Goal: Transaction & Acquisition: Purchase product/service

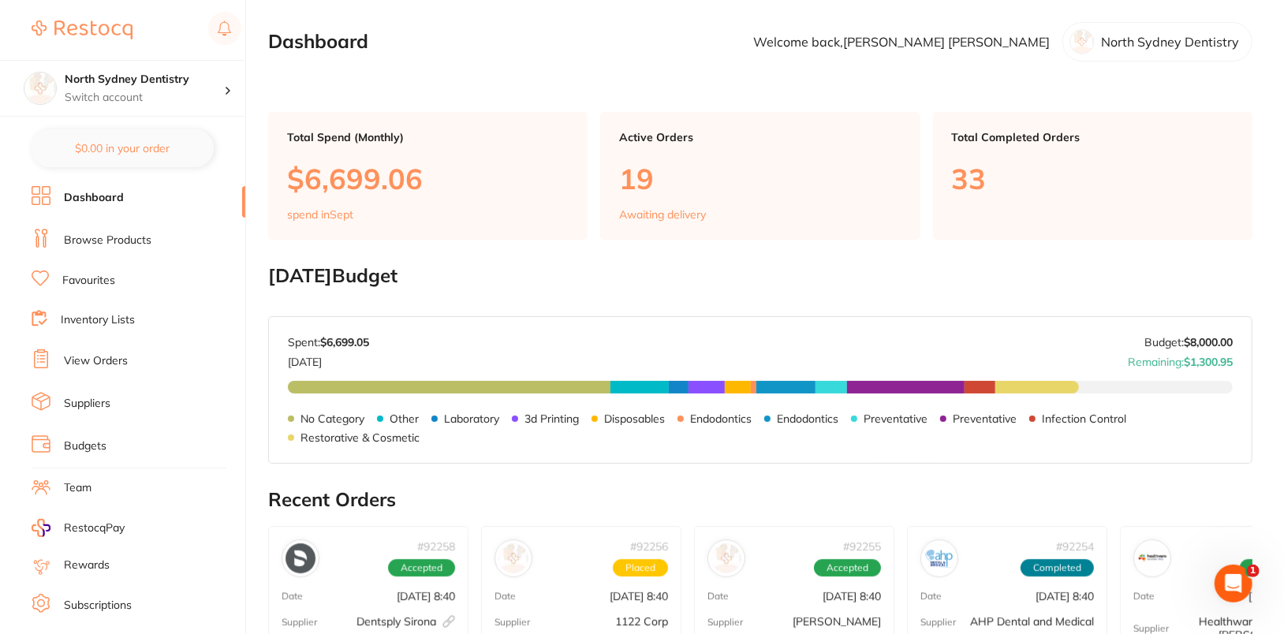
click at [65, 244] on link "Browse Products" at bounding box center [108, 241] width 88 height 16
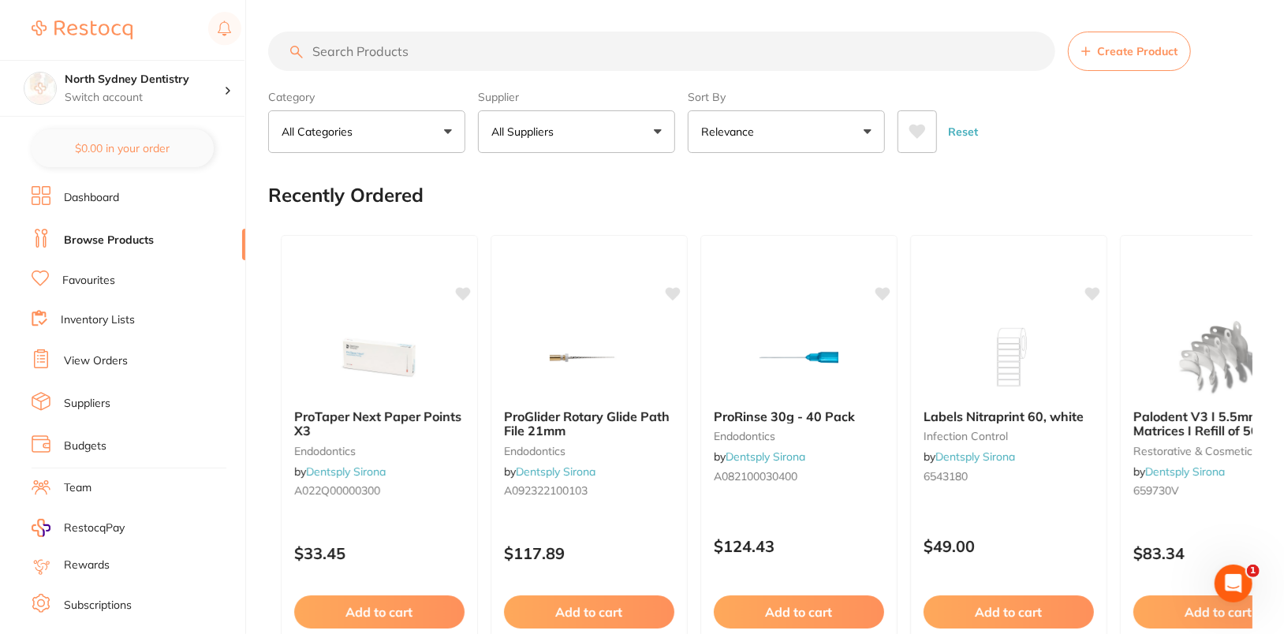
click at [628, 61] on input "search" at bounding box center [661, 51] width 787 height 39
paste input "CG-1223207C"
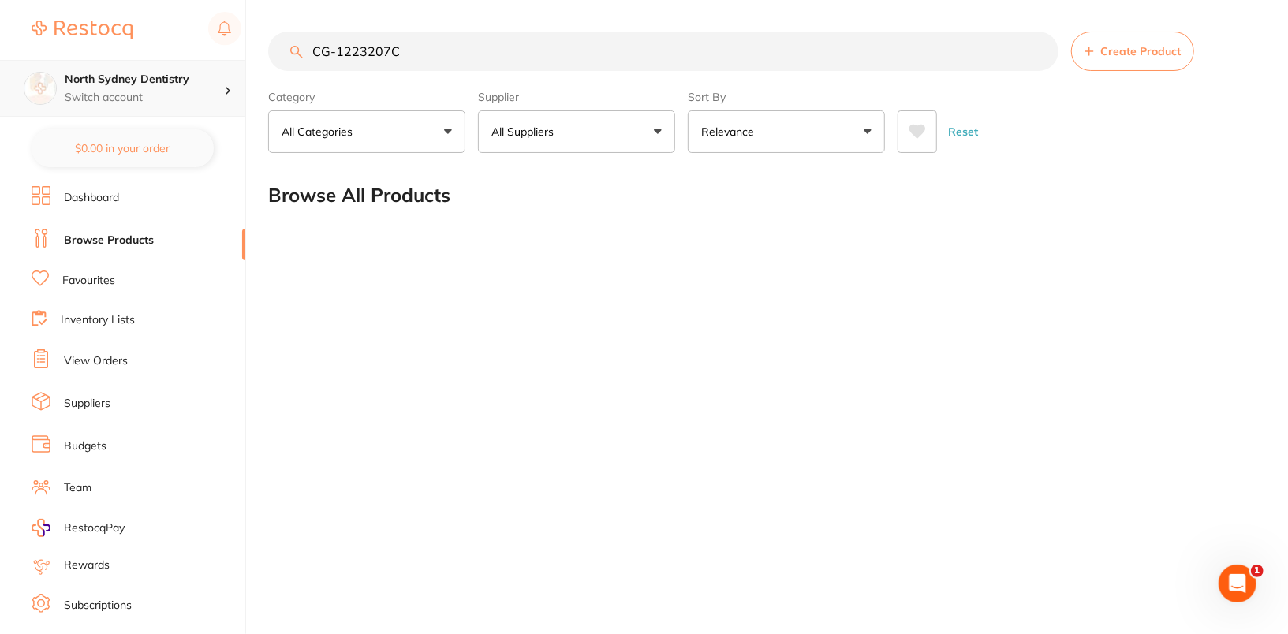
type input "CG-1223207C"
click at [225, 107] on div "North Sydney Dentistry Switch account" at bounding box center [122, 88] width 244 height 57
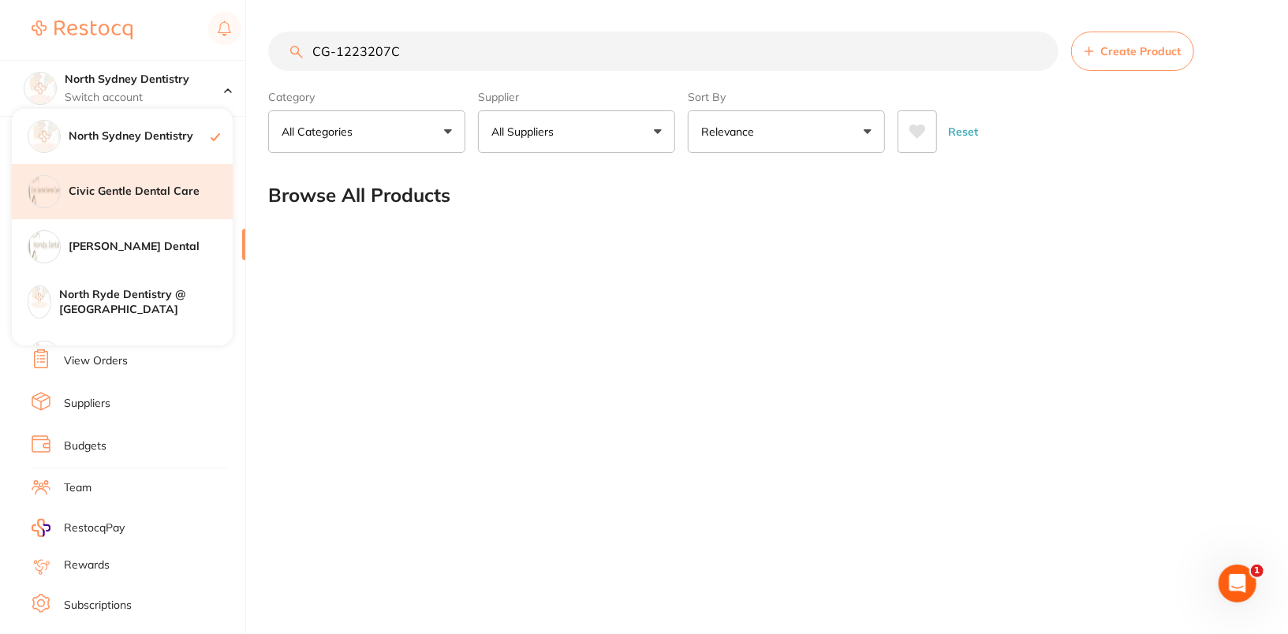
click at [156, 200] on div "Civic Gentle Dental Care" at bounding box center [122, 191] width 221 height 55
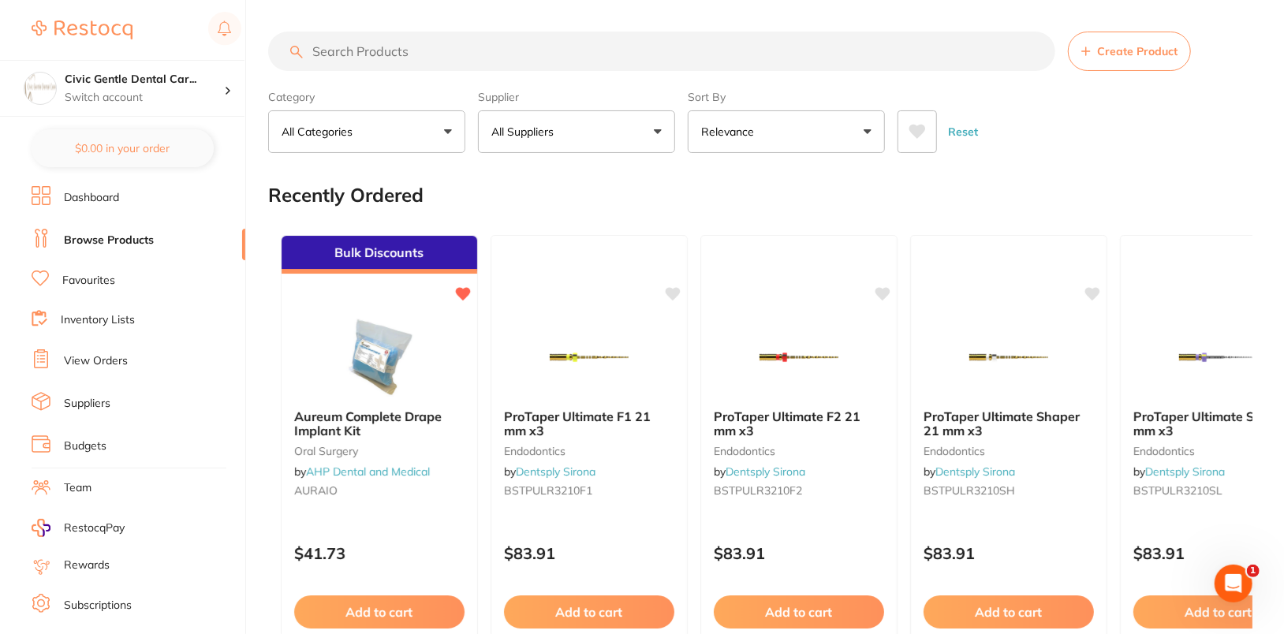
click at [496, 57] on input "search" at bounding box center [661, 51] width 787 height 39
paste input "CG-1223207C"
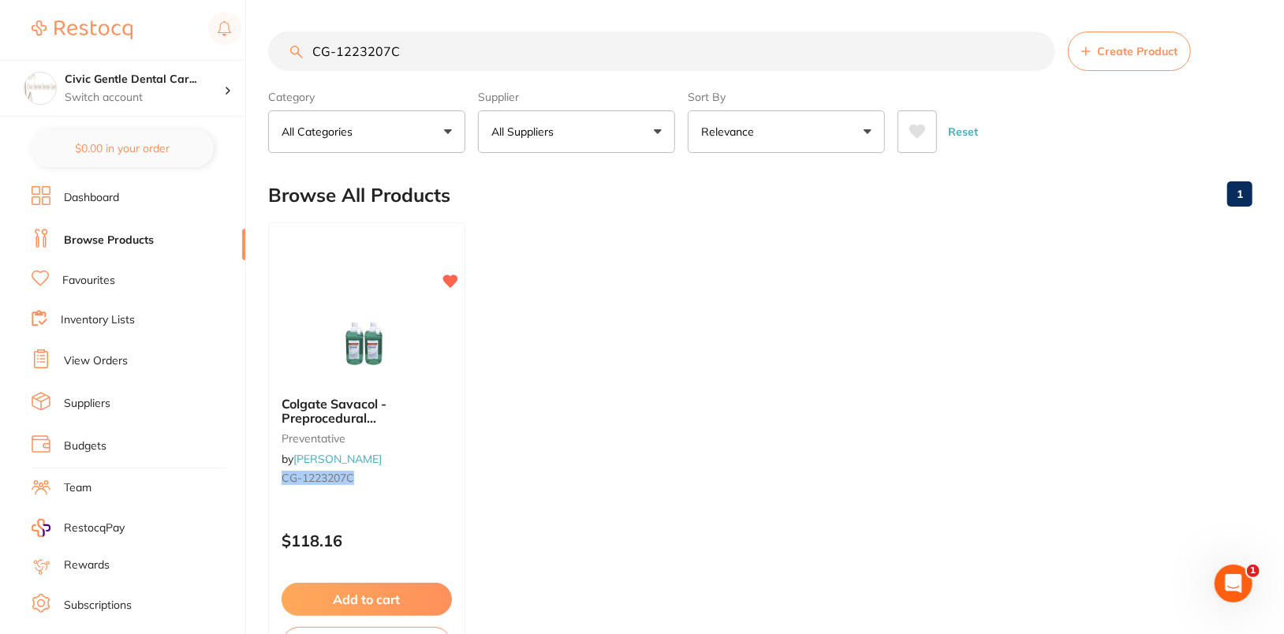
type input "CG-1223207C"
click at [205, 88] on div "Civic Gentle Dental Car... Switch account" at bounding box center [144, 88] width 159 height 33
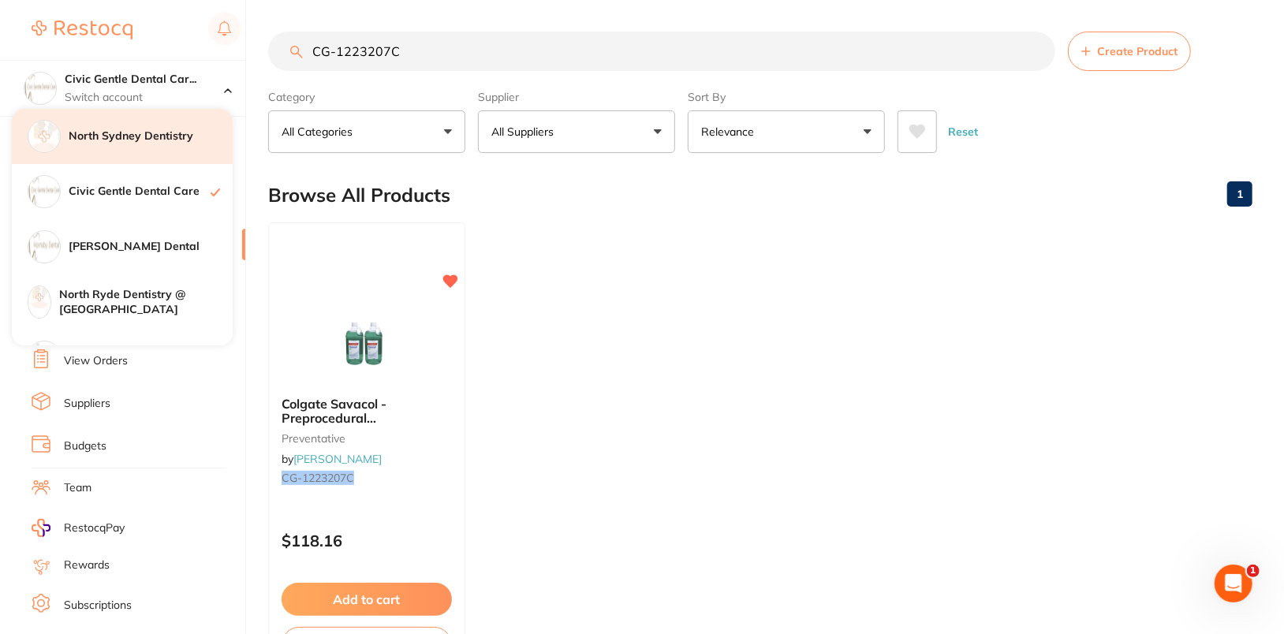
click at [136, 138] on h4 "North Sydney Dentistry" at bounding box center [151, 137] width 164 height 16
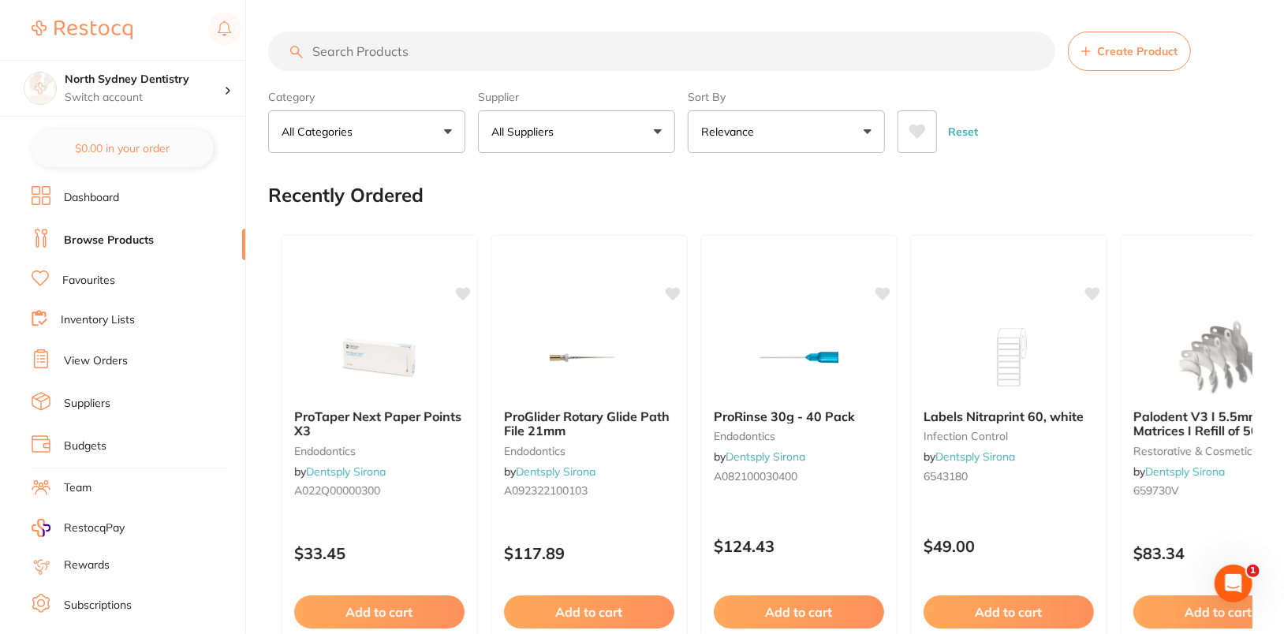
click at [483, 52] on input "search" at bounding box center [661, 51] width 787 height 39
paste input "CG-1223207C"
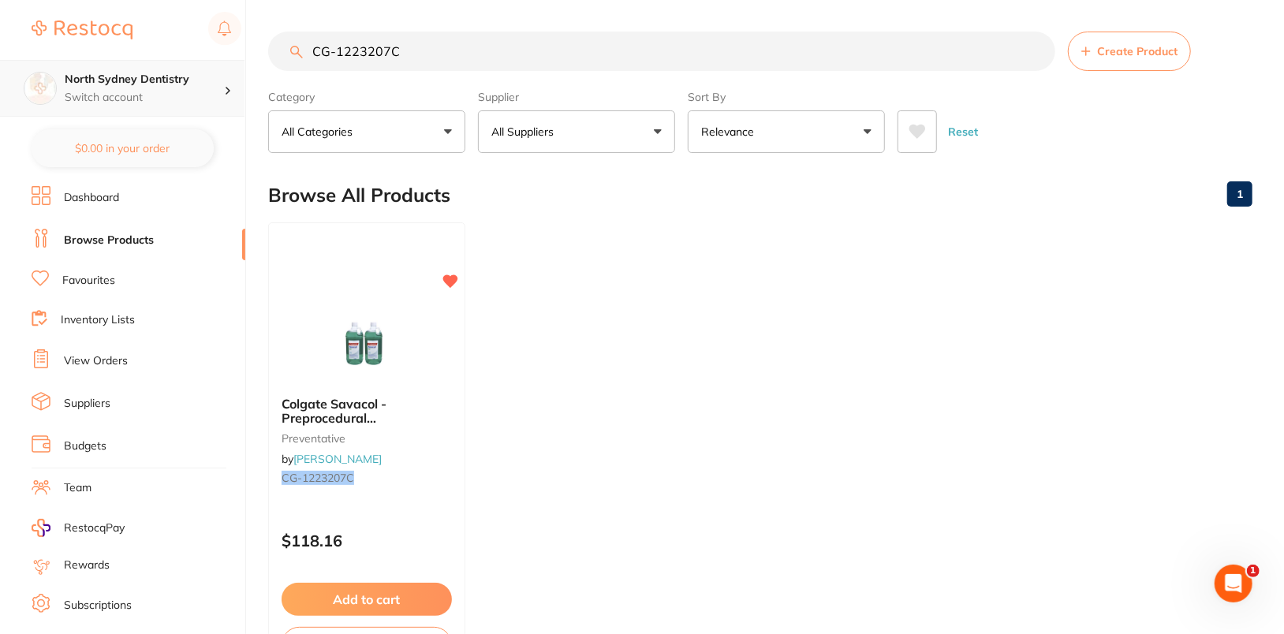
type input "CG-1223207C"
click at [158, 94] on p "Switch account" at bounding box center [144, 98] width 159 height 16
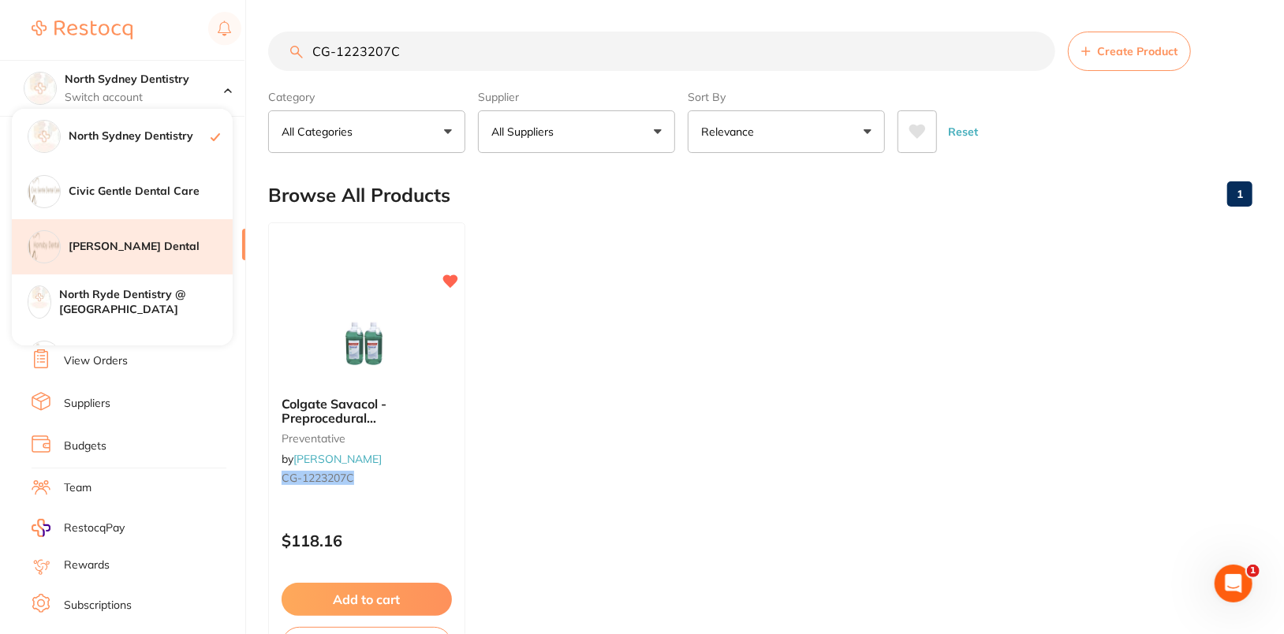
click at [138, 245] on h4 "[PERSON_NAME] Dental" at bounding box center [151, 247] width 164 height 16
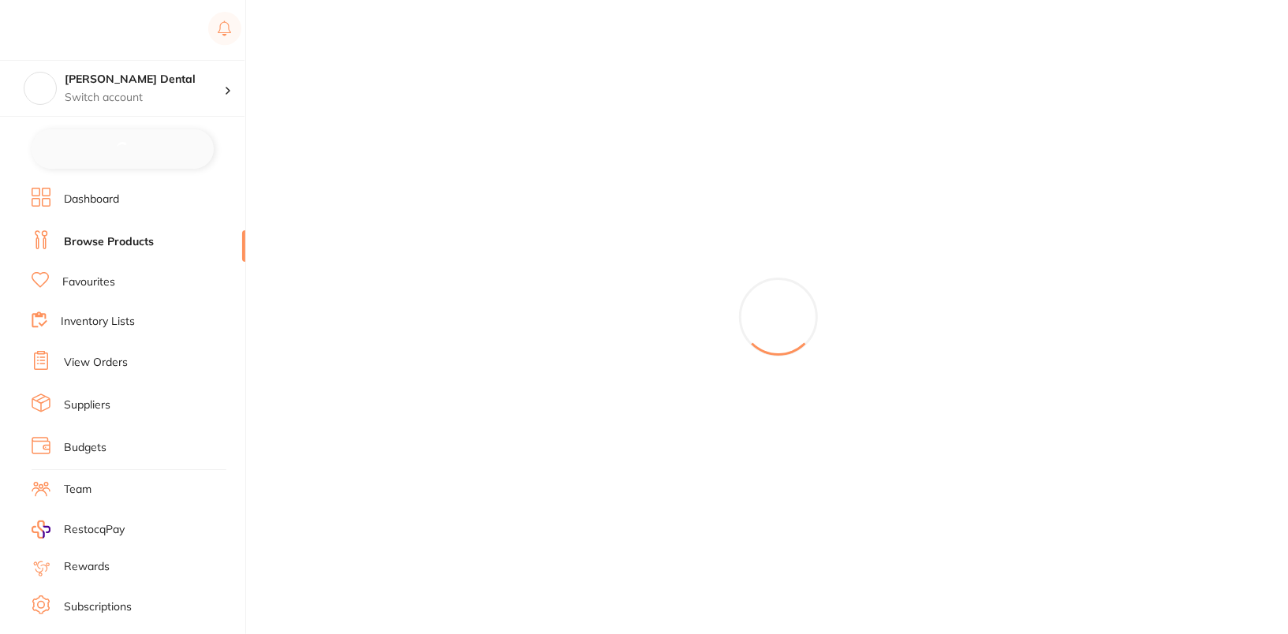
checkbox input "false"
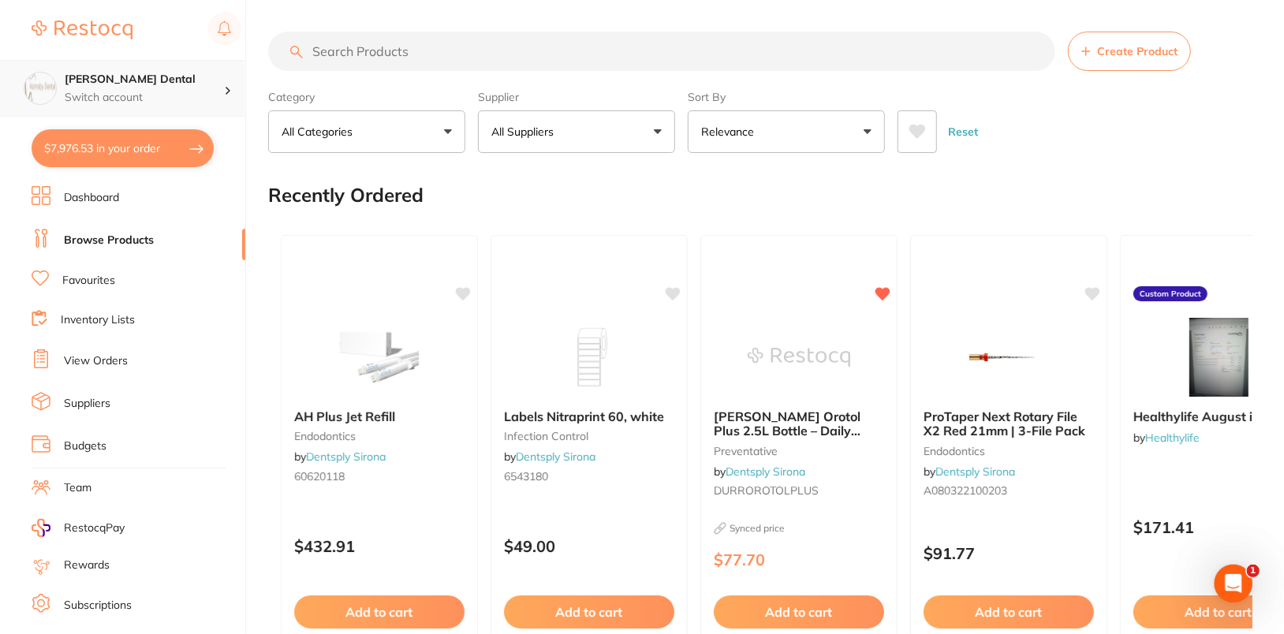
click at [196, 90] on p "Switch account" at bounding box center [144, 98] width 159 height 16
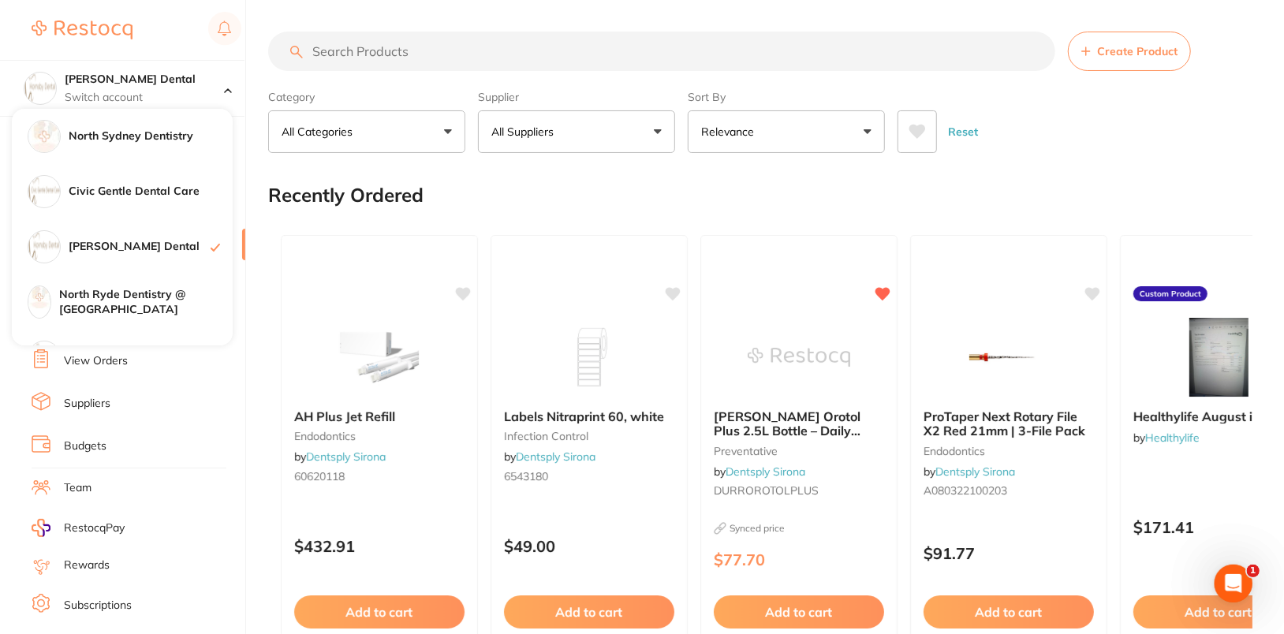
click at [485, 69] on input "search" at bounding box center [661, 51] width 787 height 39
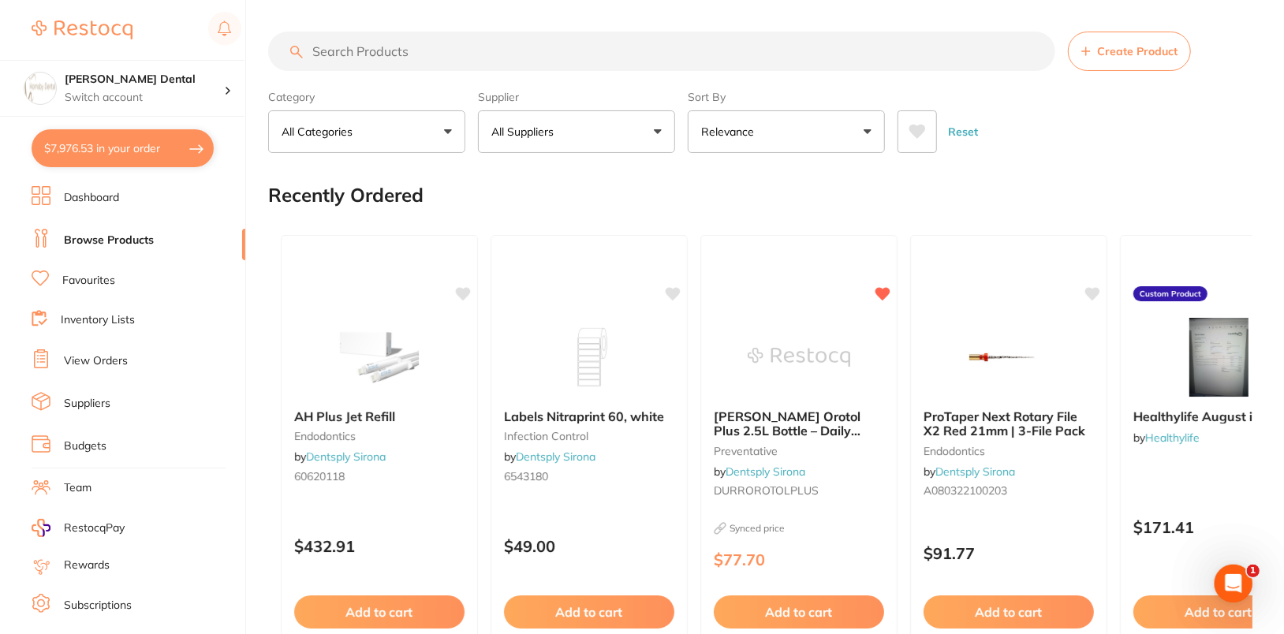
paste input "CG-1223207C"
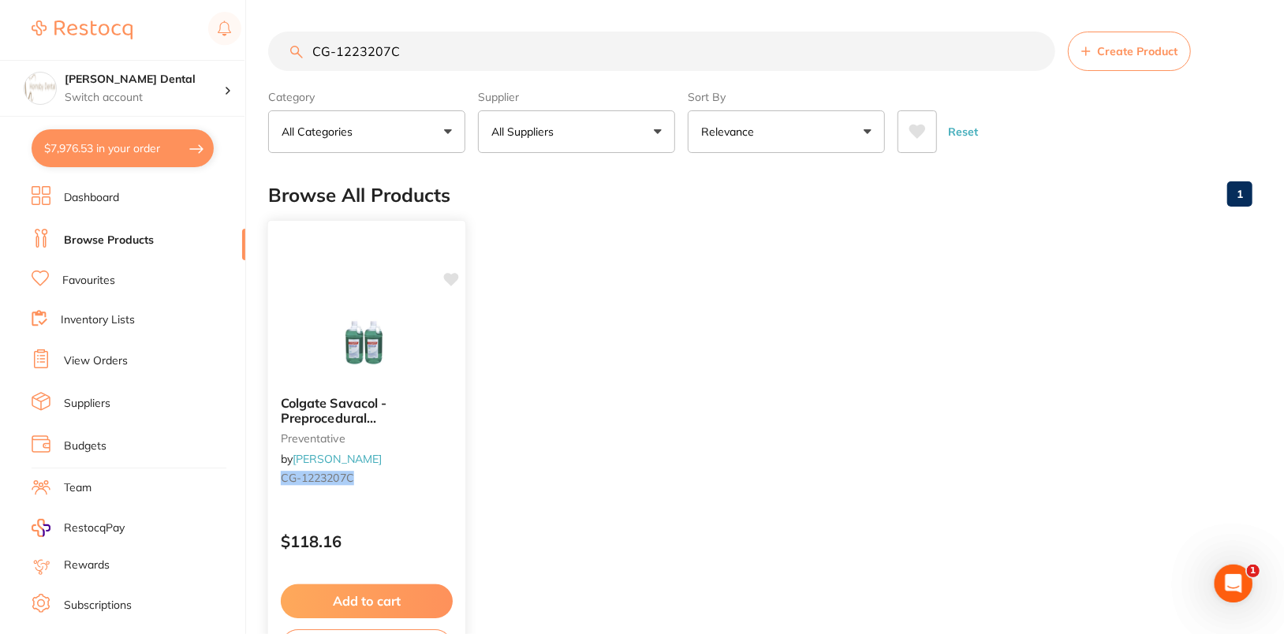
type input "CG-1223207C"
drag, startPoint x: 453, startPoint y: 278, endPoint x: 524, endPoint y: 263, distance: 73.5
click at [453, 278] on icon at bounding box center [450, 280] width 15 height 13
click at [805, 245] on ul "Colgate Savacol - Preprocedural [MEDICAL_DATA] Antiseptic Mouth & Throat Rinse …" at bounding box center [760, 448] width 984 height 453
click at [183, 82] on h4 "[PERSON_NAME] Dental" at bounding box center [144, 80] width 159 height 16
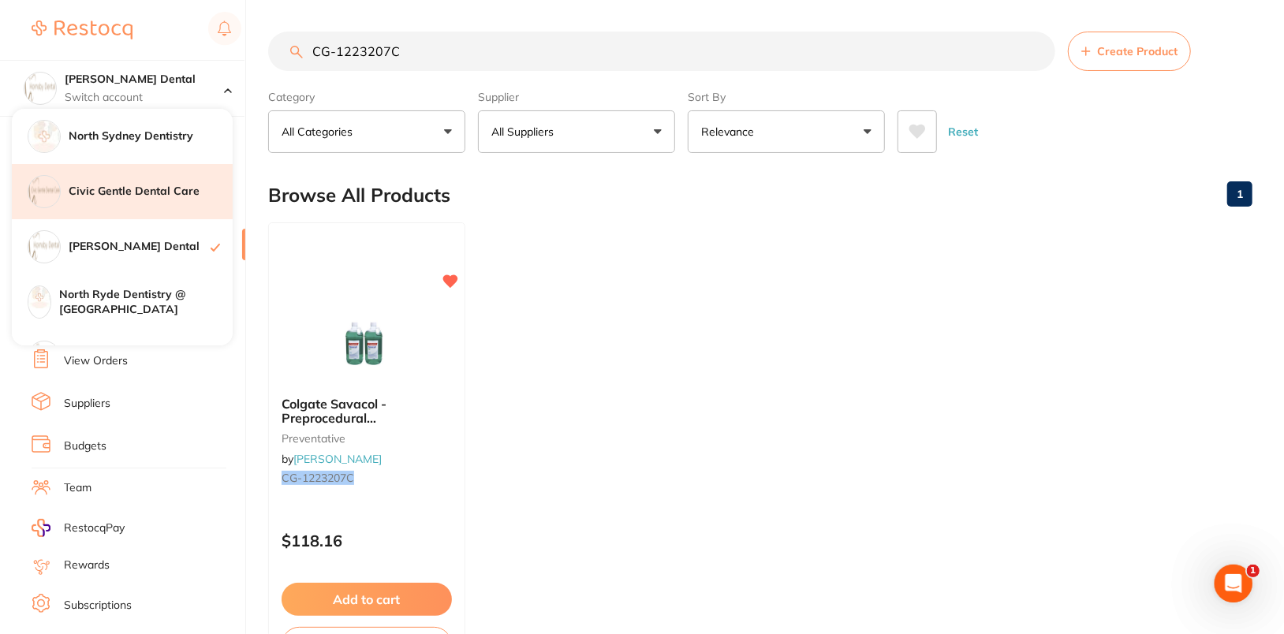
click at [169, 198] on h4 "Civic Gentle Dental Care" at bounding box center [151, 192] width 164 height 16
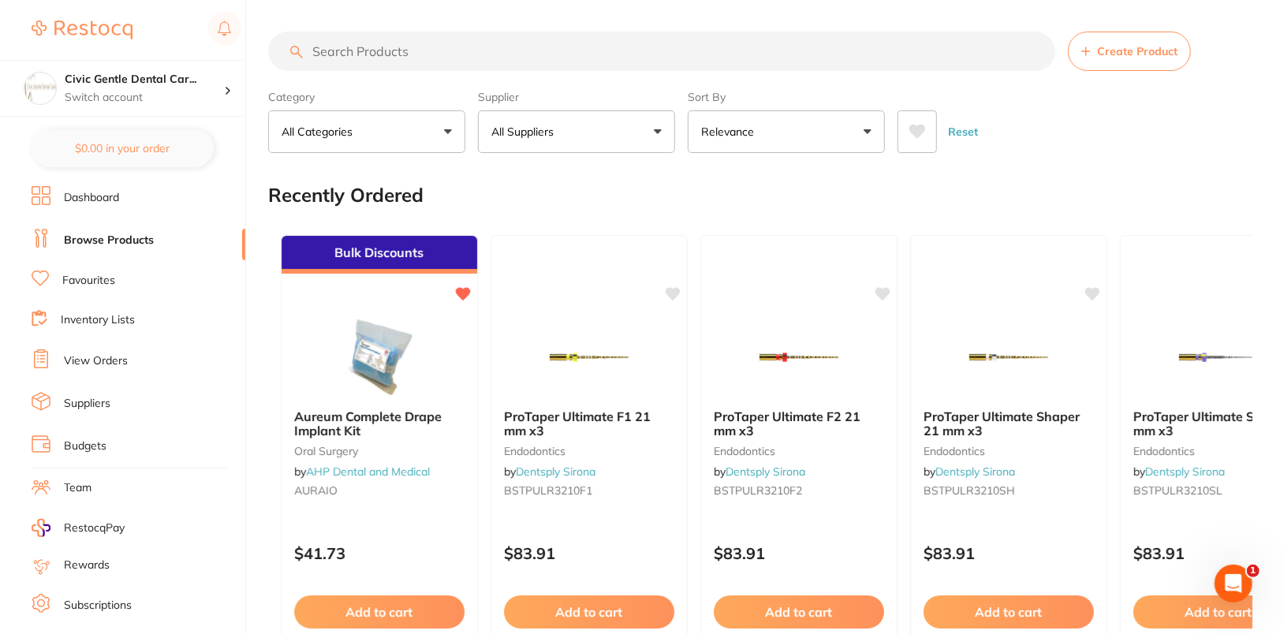
click at [90, 353] on link "View Orders" at bounding box center [96, 361] width 64 height 16
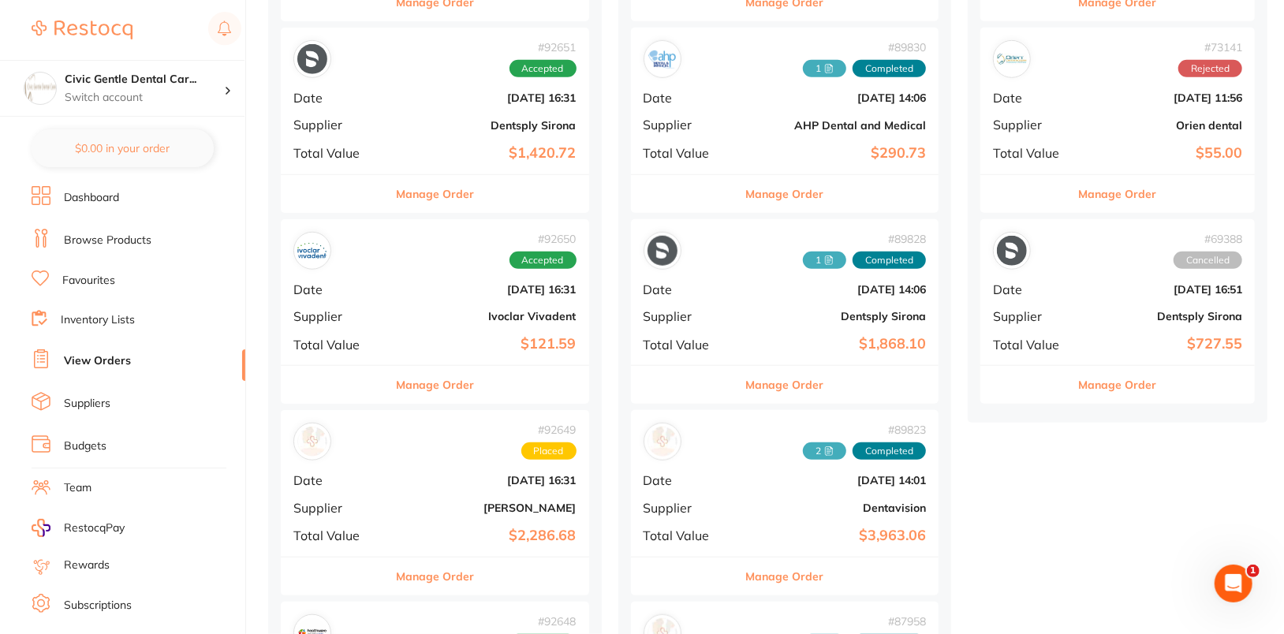
scroll to position [834, 0]
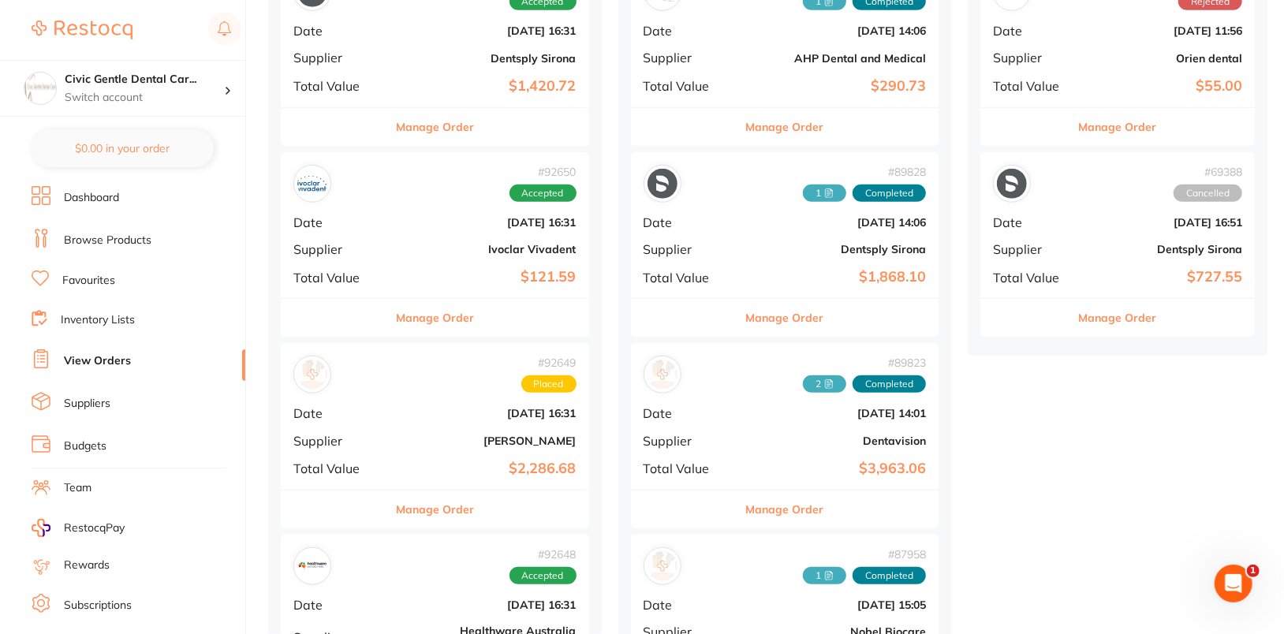
click at [447, 512] on button "Manage Order" at bounding box center [435, 510] width 78 height 38
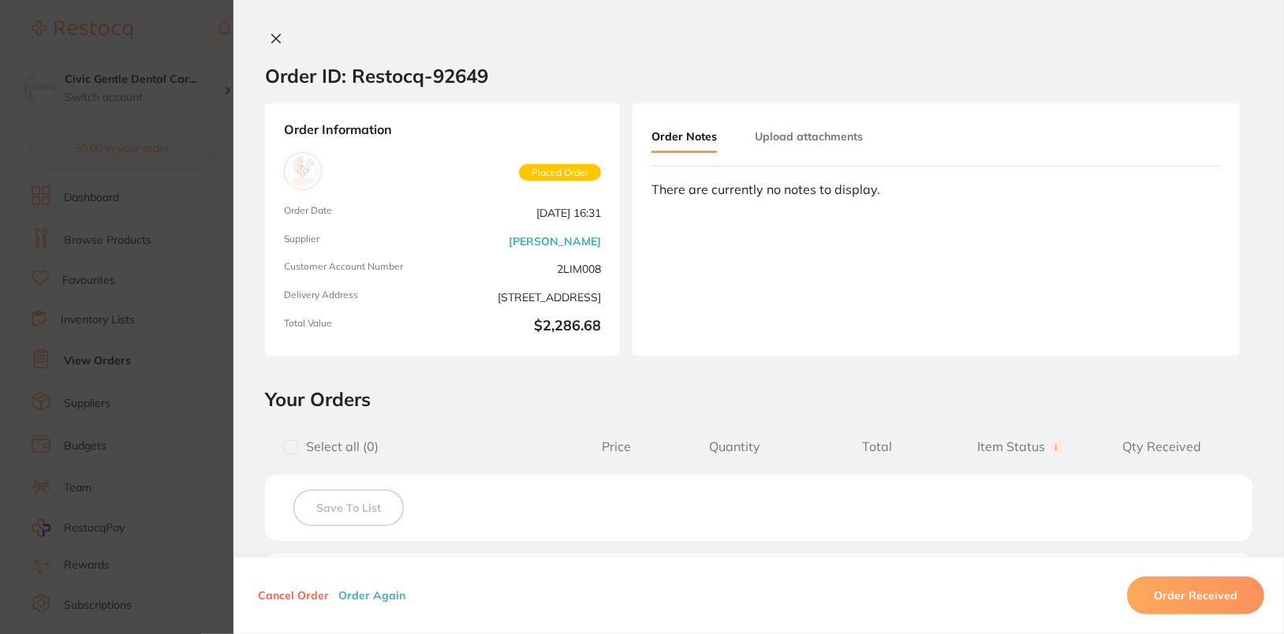
click at [370, 599] on button "Order Again" at bounding box center [372, 595] width 76 height 14
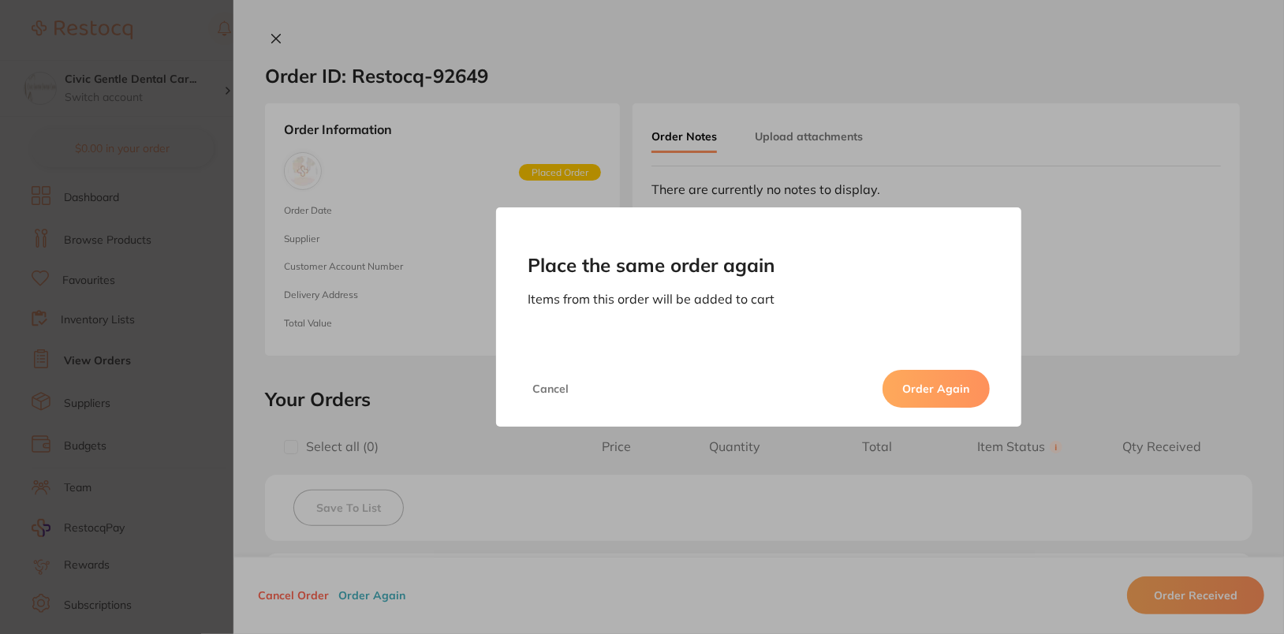
click at [929, 399] on button "Order Again" at bounding box center [935, 389] width 107 height 38
checkbox input "false"
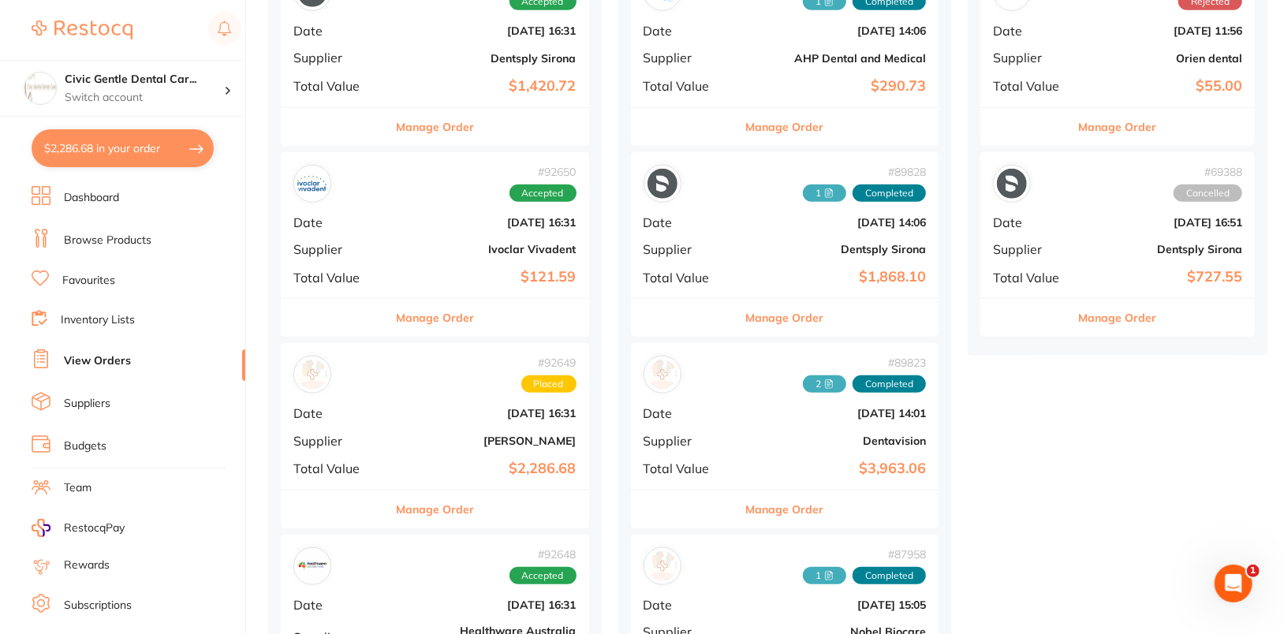
click at [122, 238] on link "Browse Products" at bounding box center [108, 241] width 88 height 16
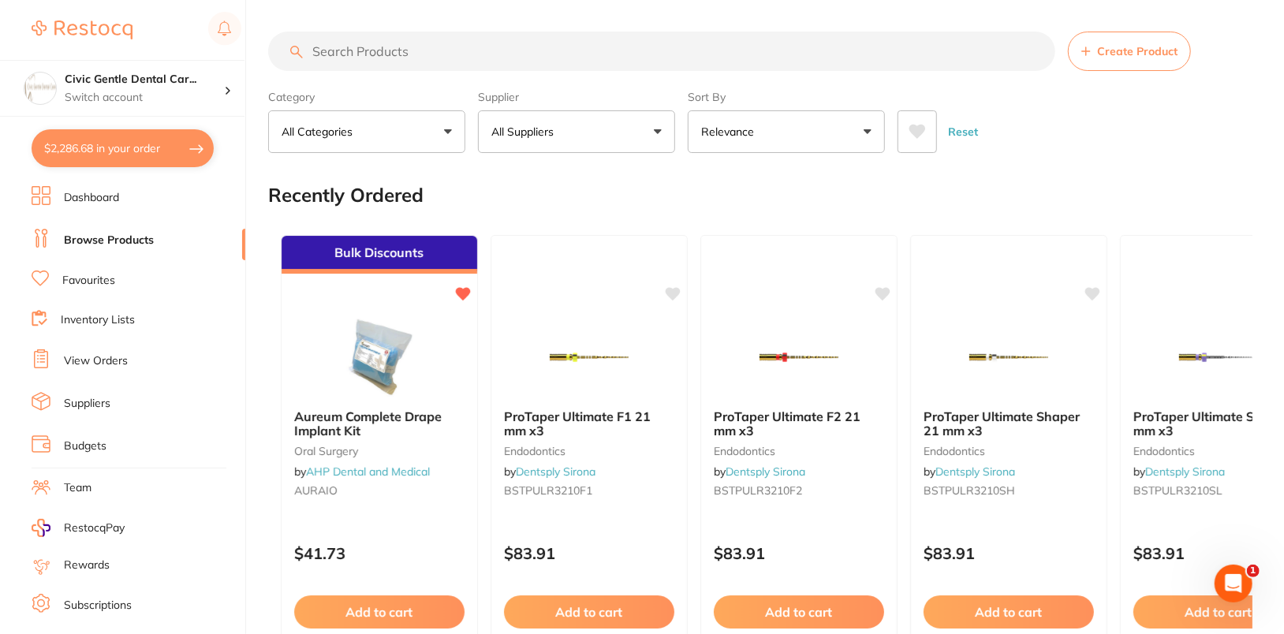
click at [372, 56] on input "search" at bounding box center [661, 51] width 787 height 39
paste input "CG-1223207C"
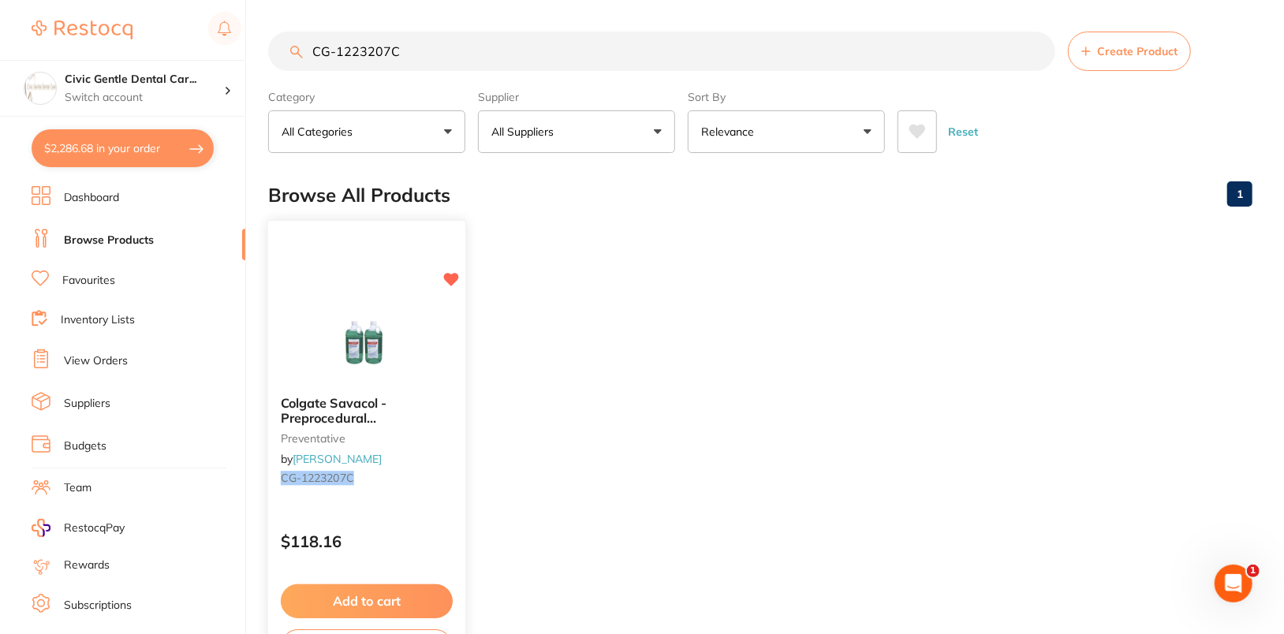
type input "CG-1223207C"
click at [383, 603] on button "Add to cart" at bounding box center [367, 601] width 172 height 34
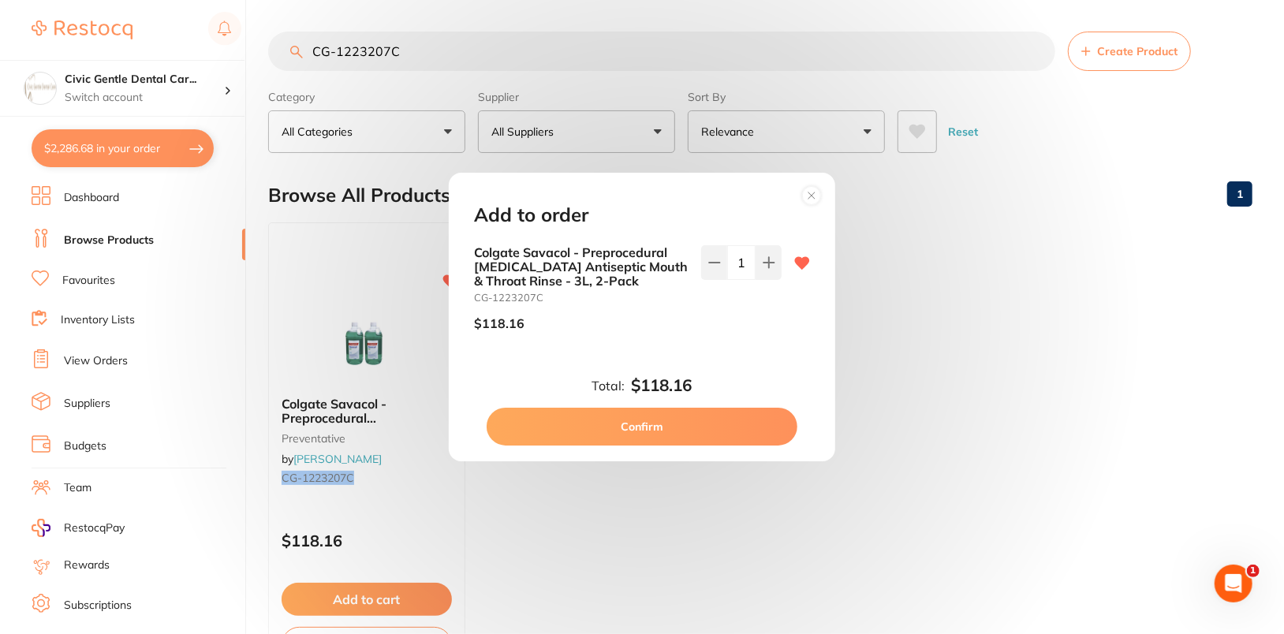
click at [819, 195] on circle at bounding box center [812, 196] width 18 height 18
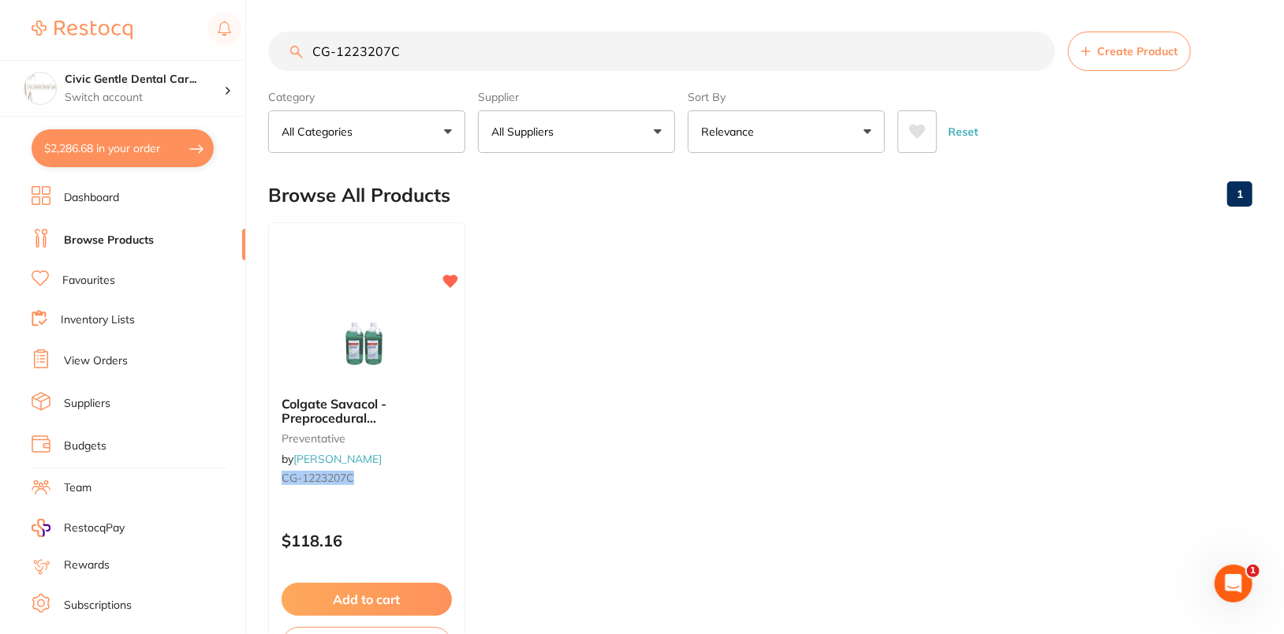
click at [1201, 271] on ul "Colgate Savacol - Preprocedural Chlorhexidine Antiseptic Mouth & Throat Rinse -…" at bounding box center [760, 448] width 984 height 453
click at [106, 151] on button "$2,286.68 in your order" at bounding box center [123, 148] width 182 height 38
checkbox input "true"
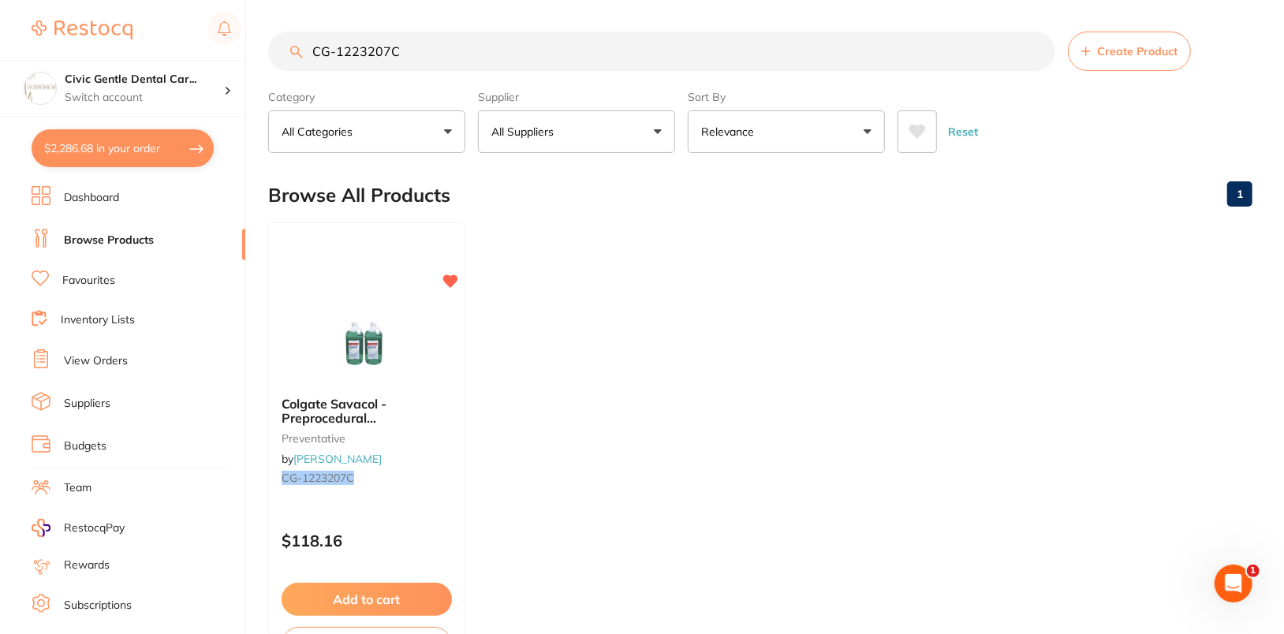
checkbox input "true"
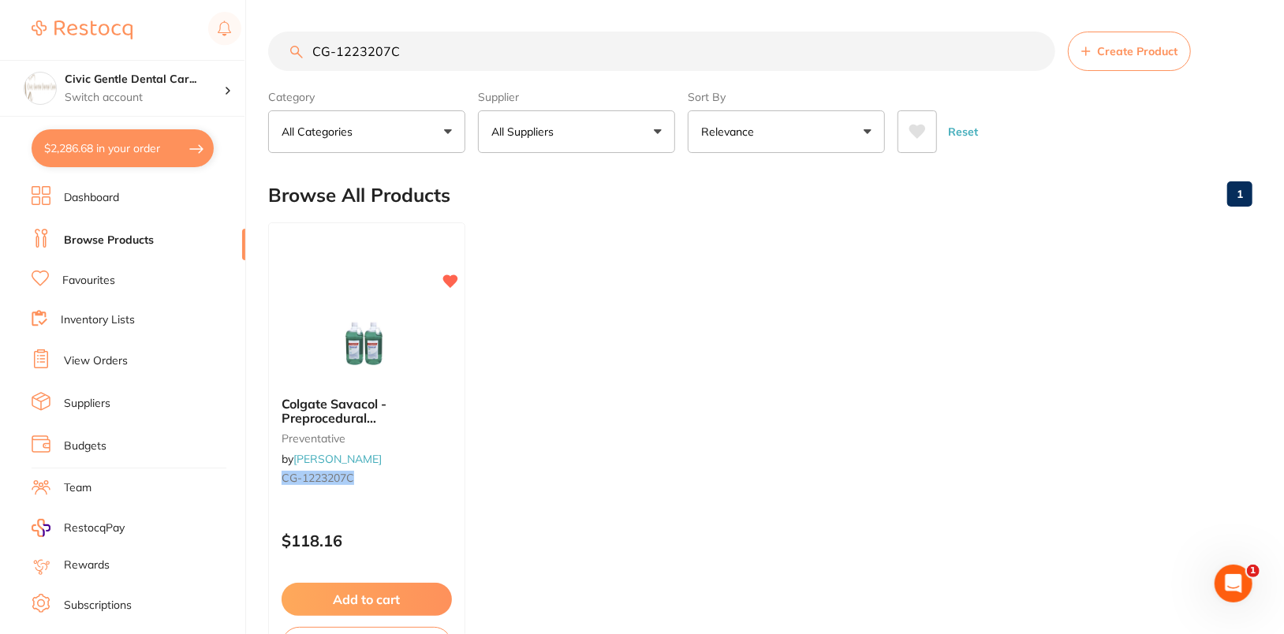
checkbox input "true"
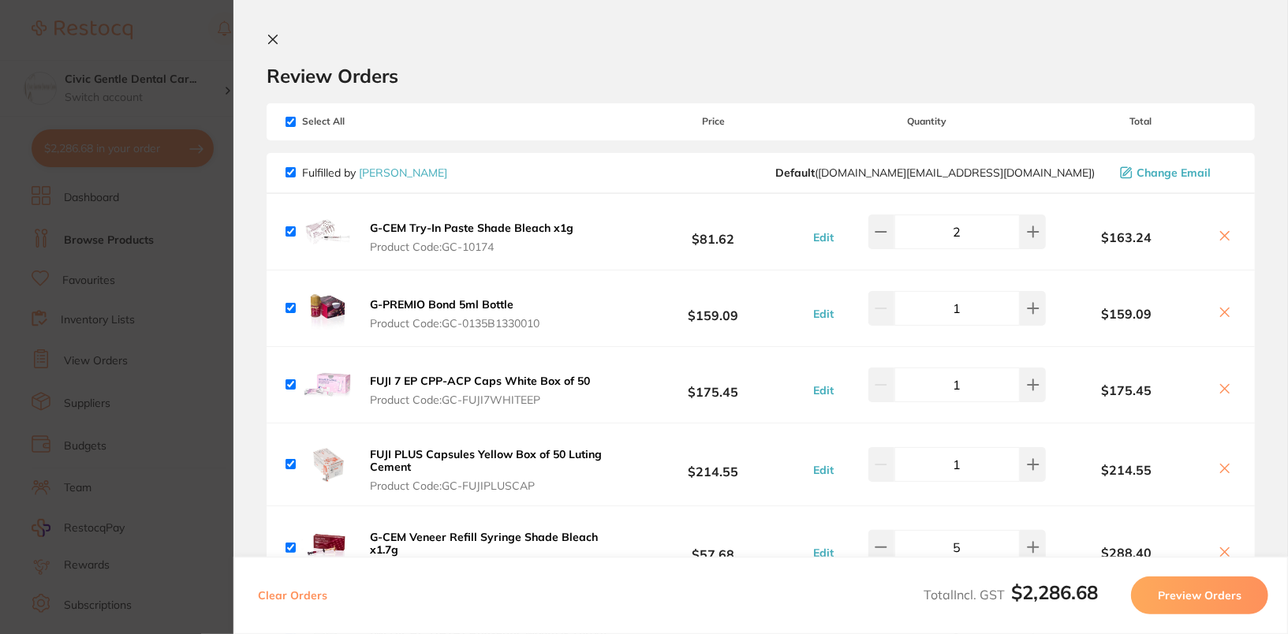
click at [1225, 592] on button "Preview Orders" at bounding box center [1199, 595] width 137 height 38
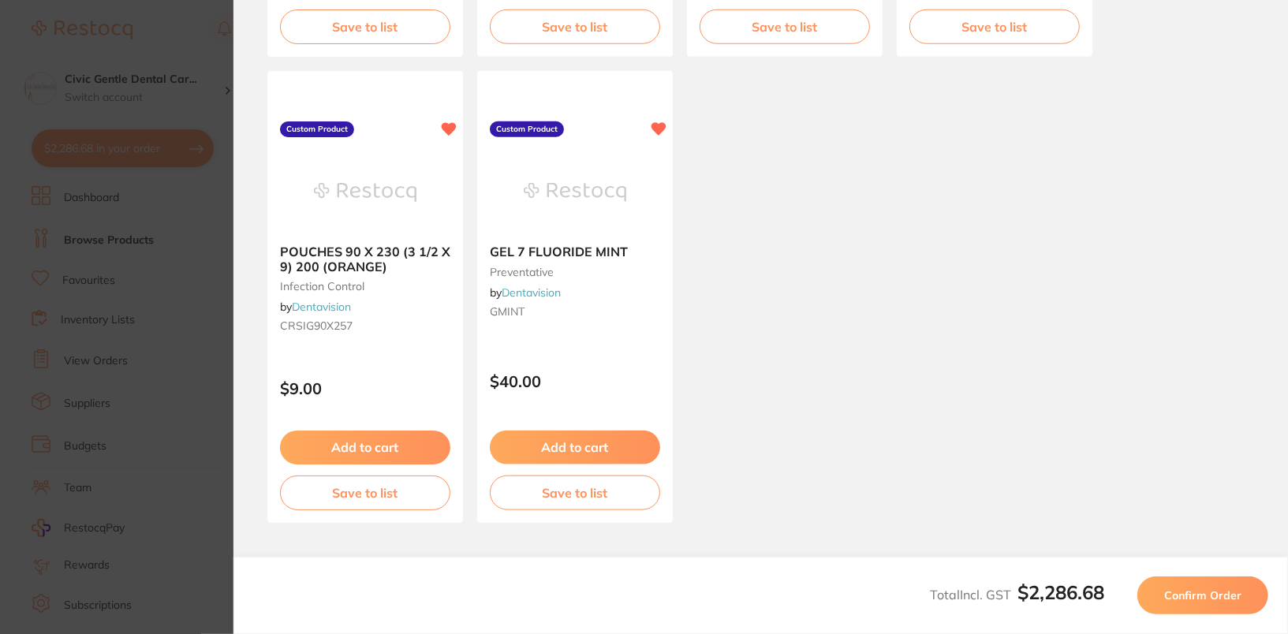
scroll to position [998, 0]
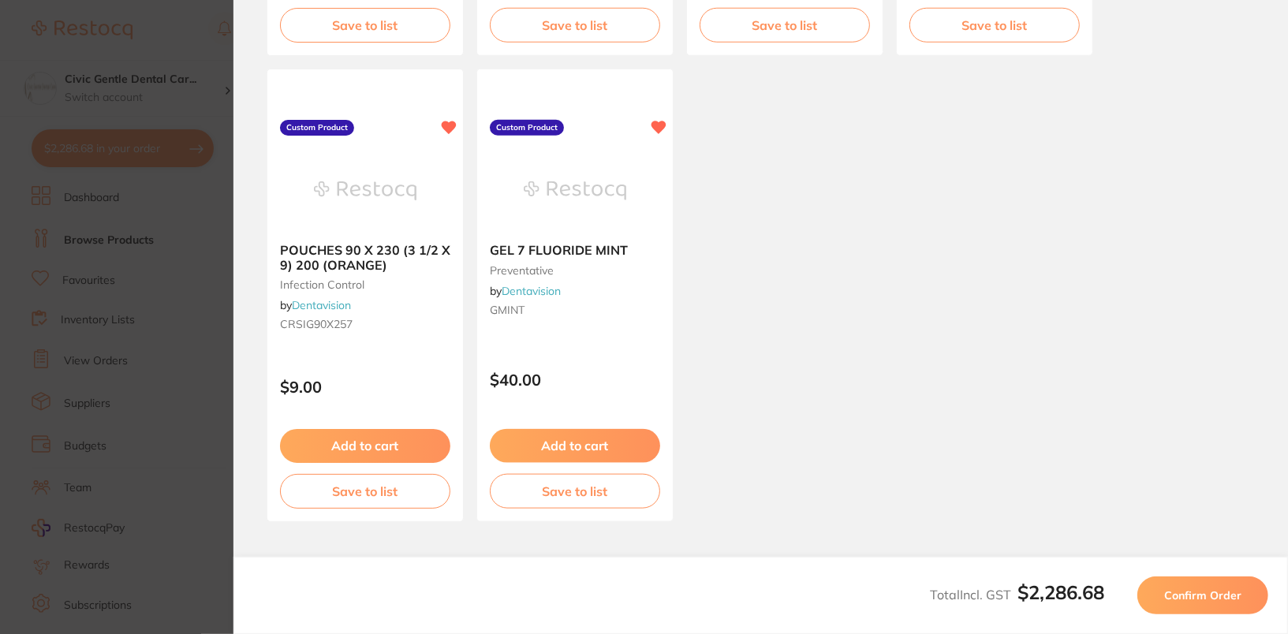
click at [1213, 597] on span "Confirm Order" at bounding box center [1202, 595] width 77 height 14
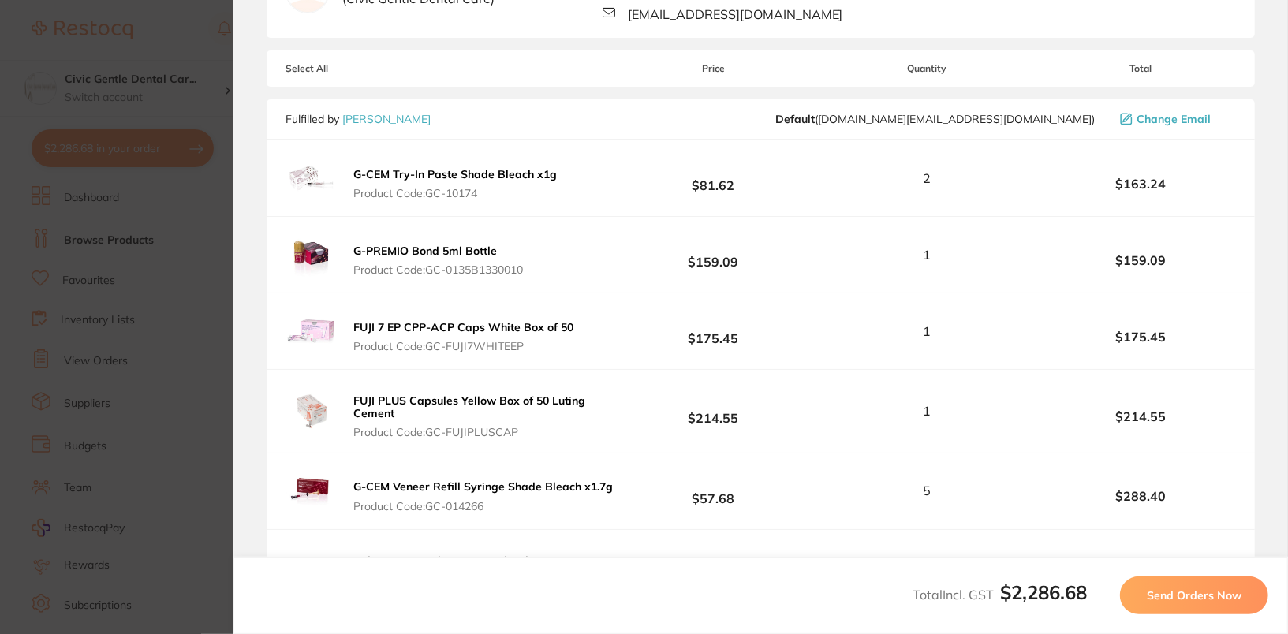
scroll to position [0, 0]
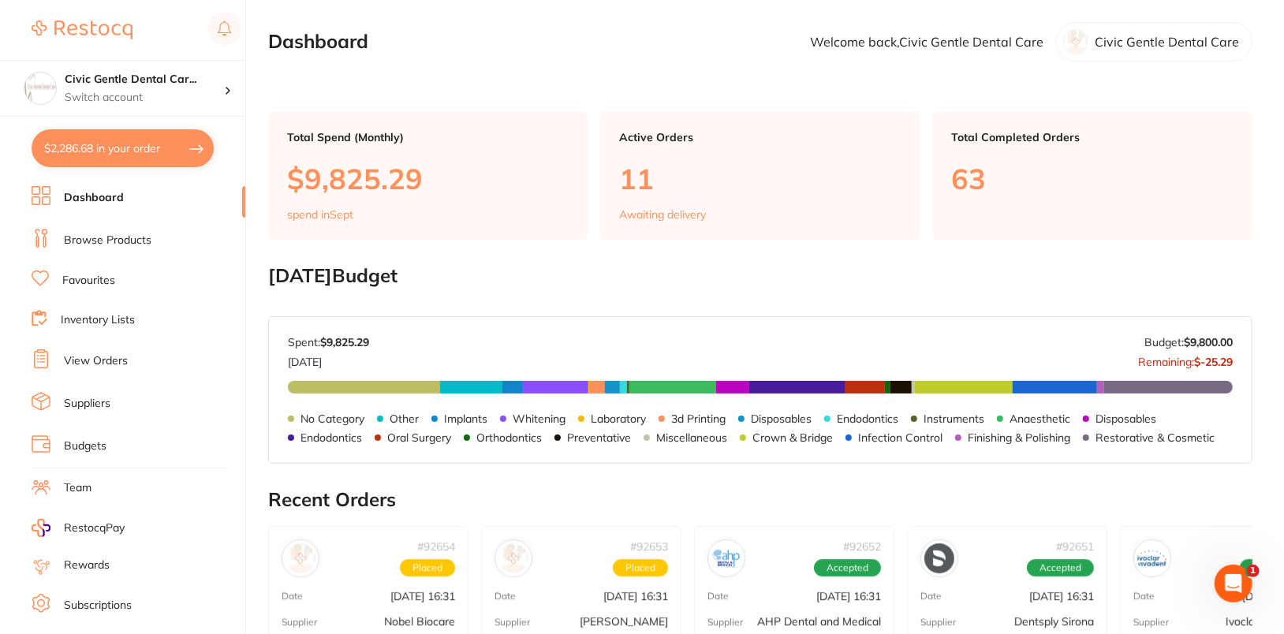
click at [85, 148] on button "$2,286.68 in your order" at bounding box center [123, 148] width 182 height 38
checkbox input "true"
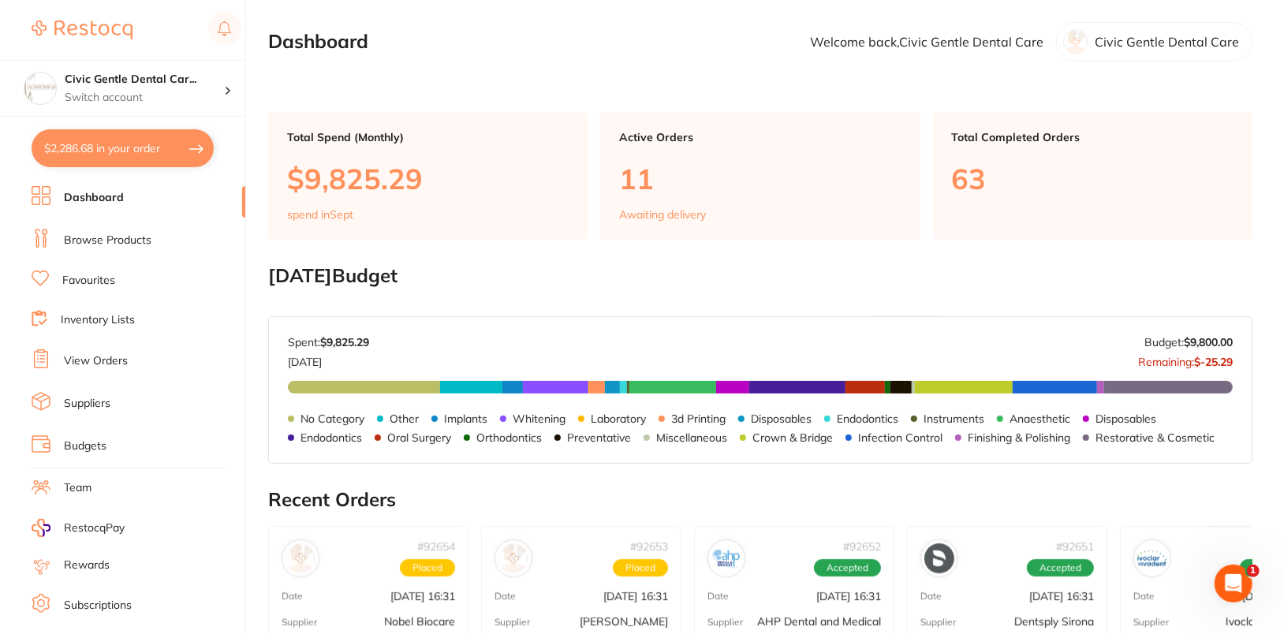
checkbox input "true"
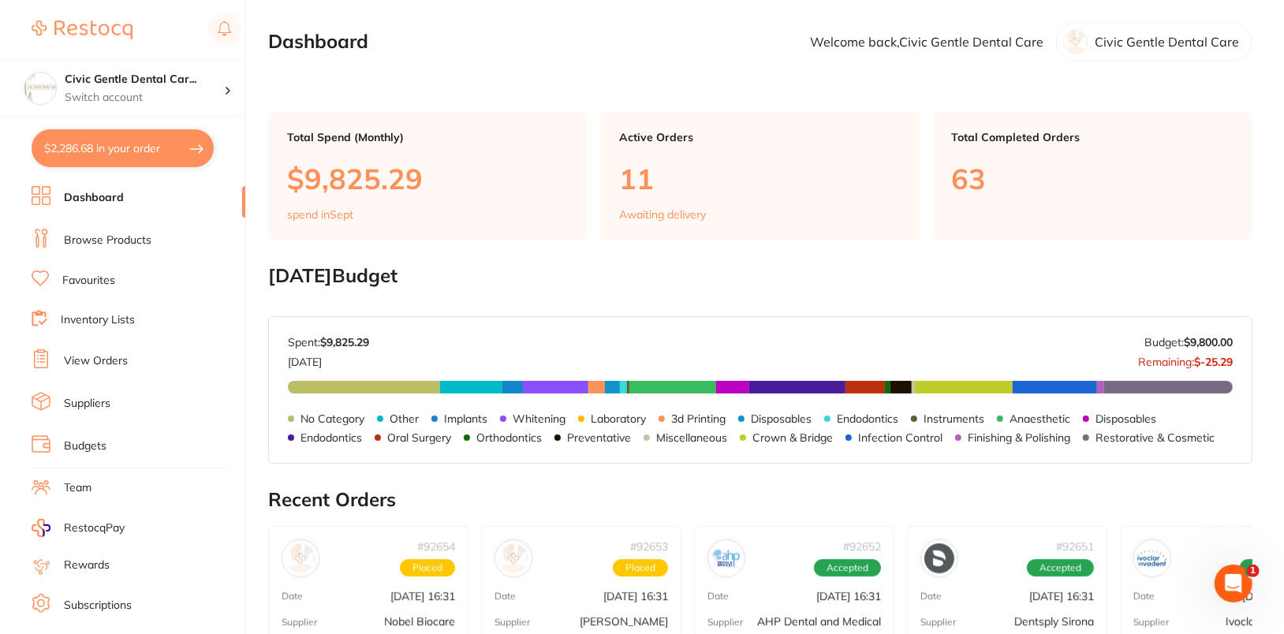
checkbox input "true"
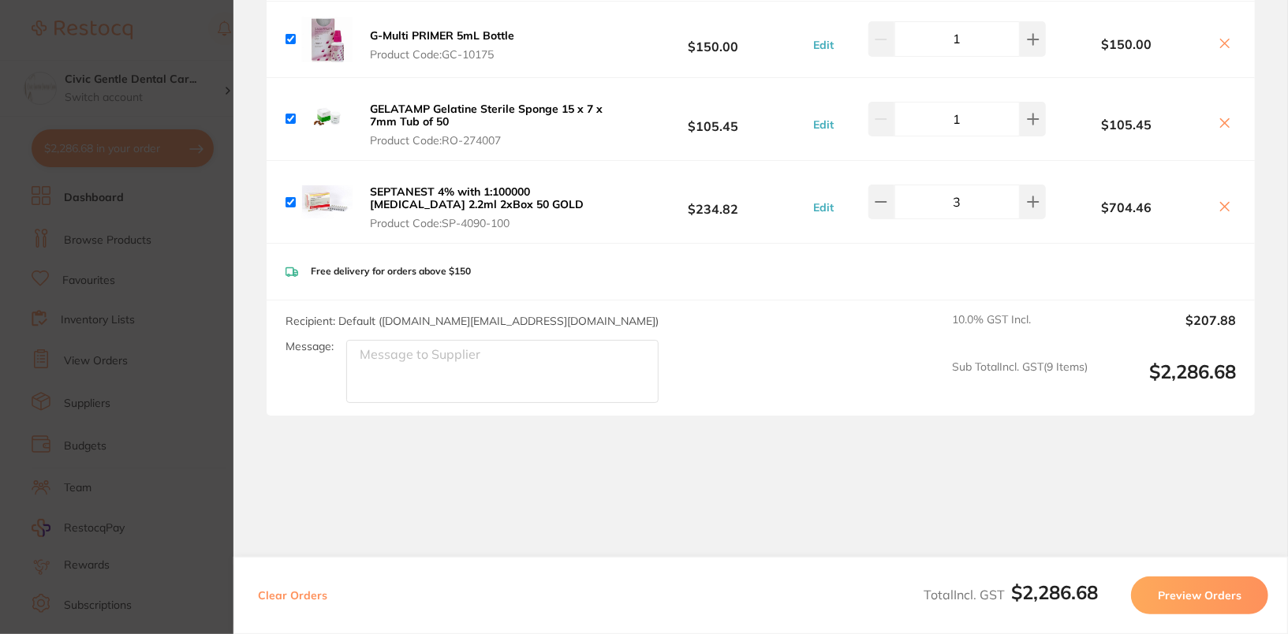
click at [1240, 605] on button "Preview Orders" at bounding box center [1199, 595] width 137 height 38
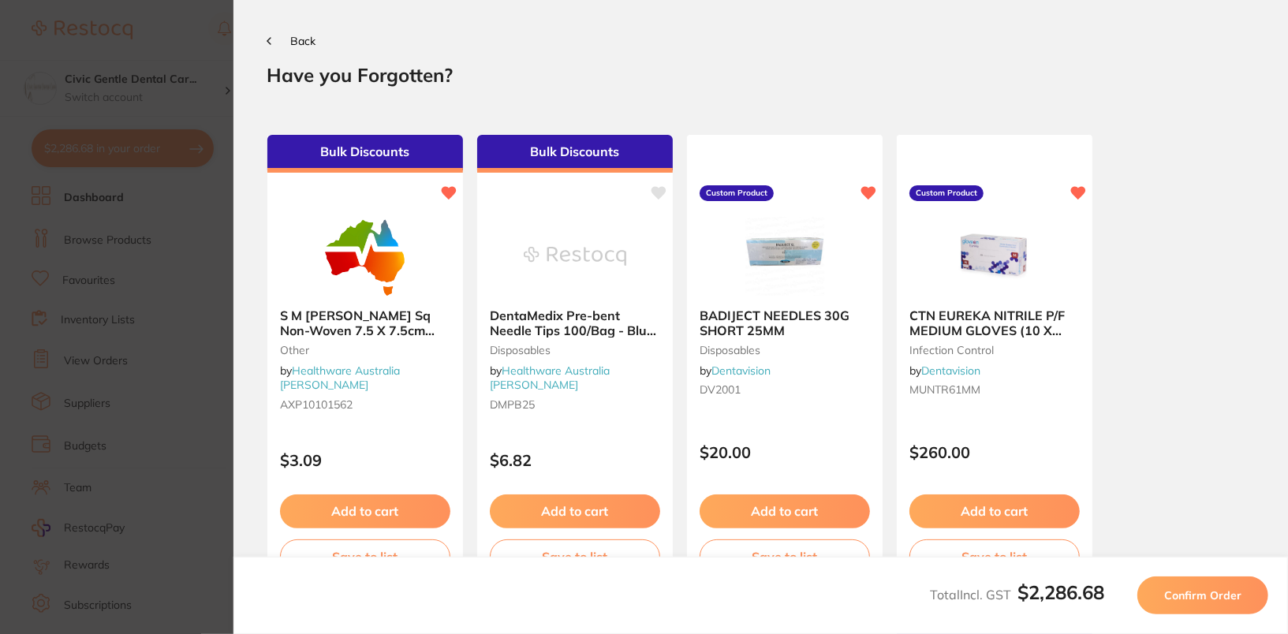
click at [1225, 610] on button "Confirm Order" at bounding box center [1202, 595] width 131 height 38
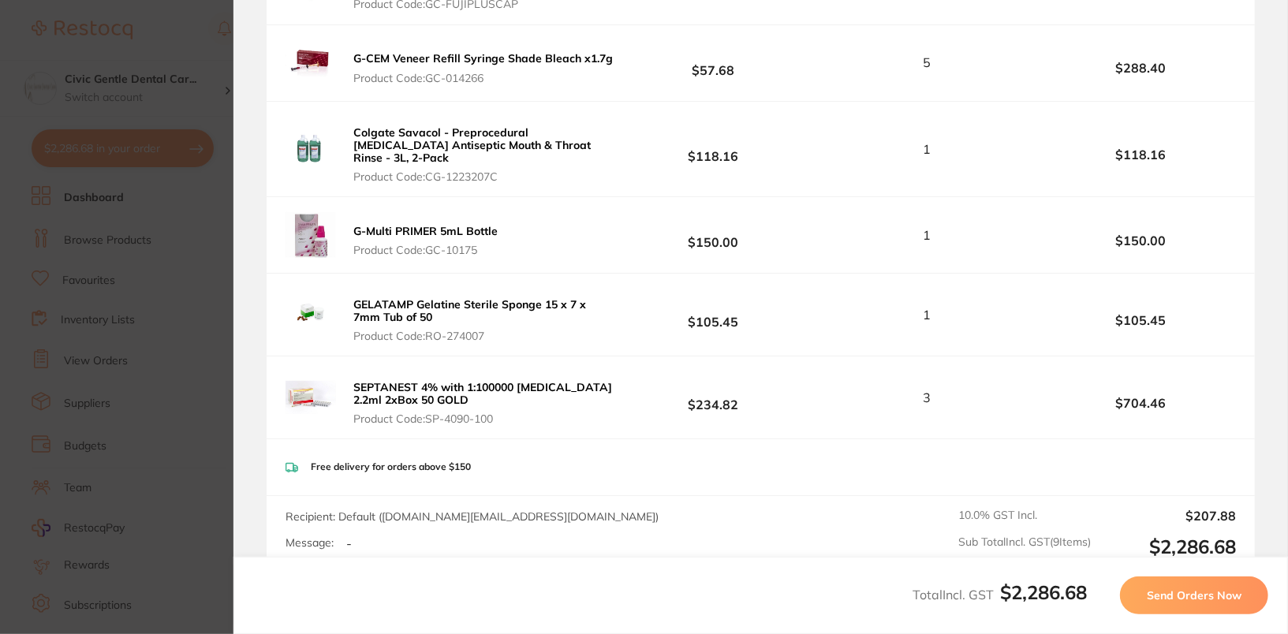
scroll to position [623, 0]
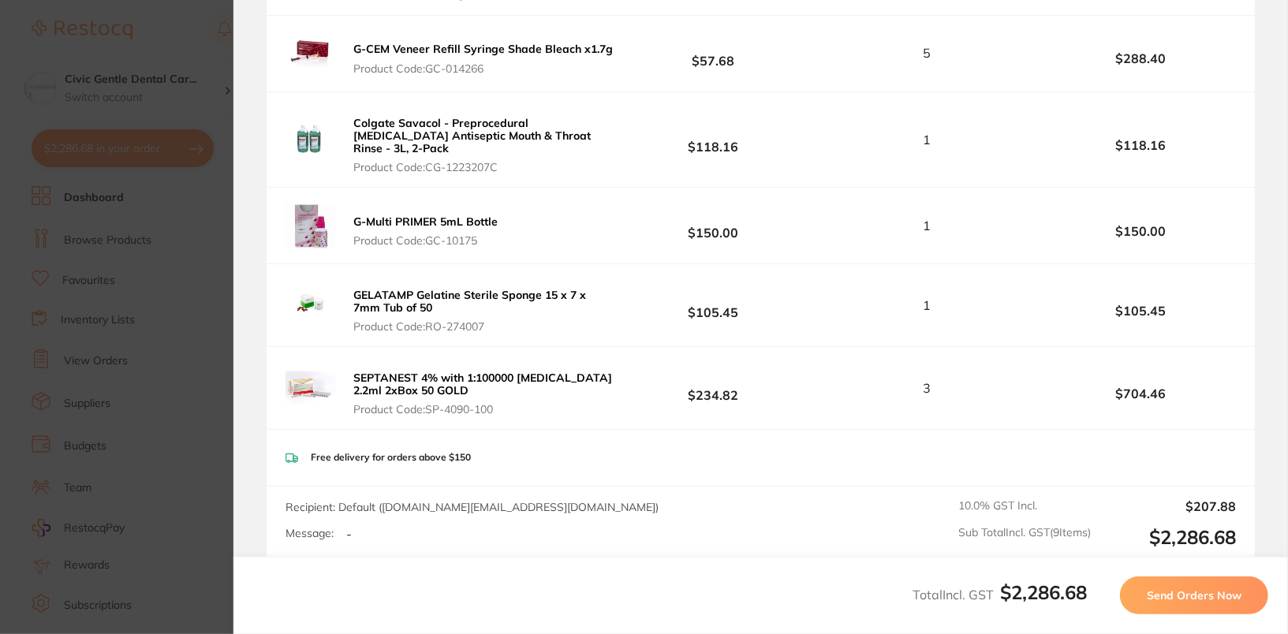
click at [1166, 589] on span "Send Orders Now" at bounding box center [1194, 595] width 95 height 14
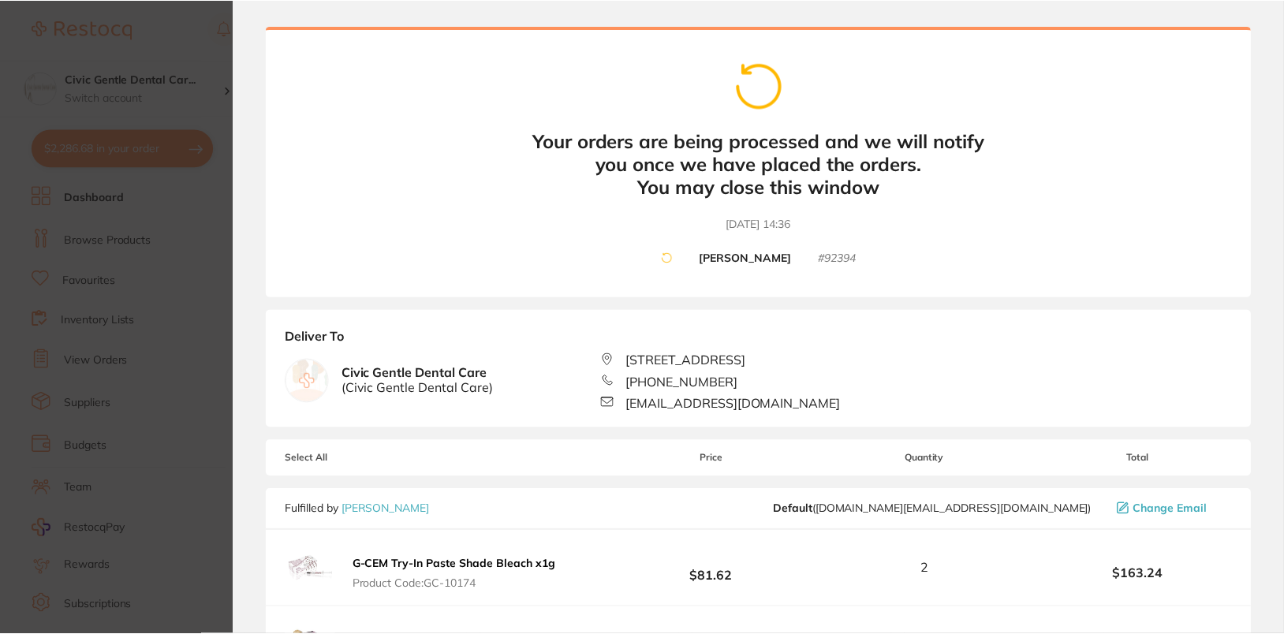
scroll to position [0, 0]
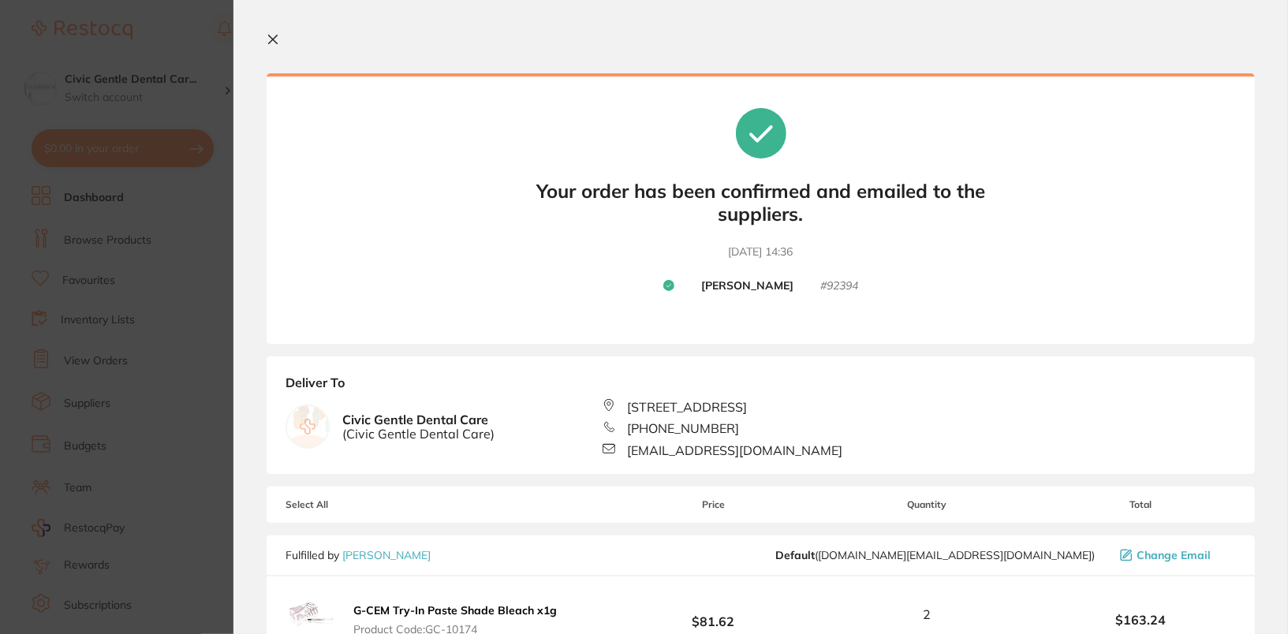
click at [96, 378] on section "Update RRP Set your pre negotiated price for this item. Item Agreed RRP (excl. …" at bounding box center [644, 317] width 1288 height 634
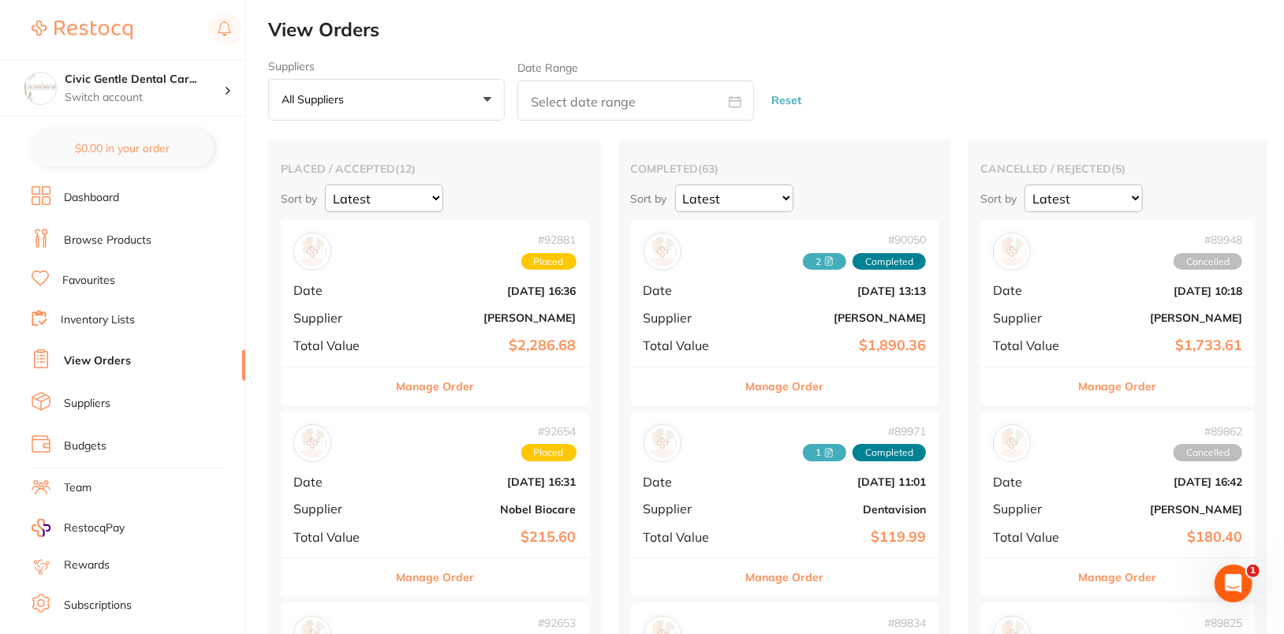
click at [110, 364] on link "View Orders" at bounding box center [97, 361] width 67 height 16
click at [438, 254] on div "# 92881 Placed" at bounding box center [434, 252] width 283 height 38
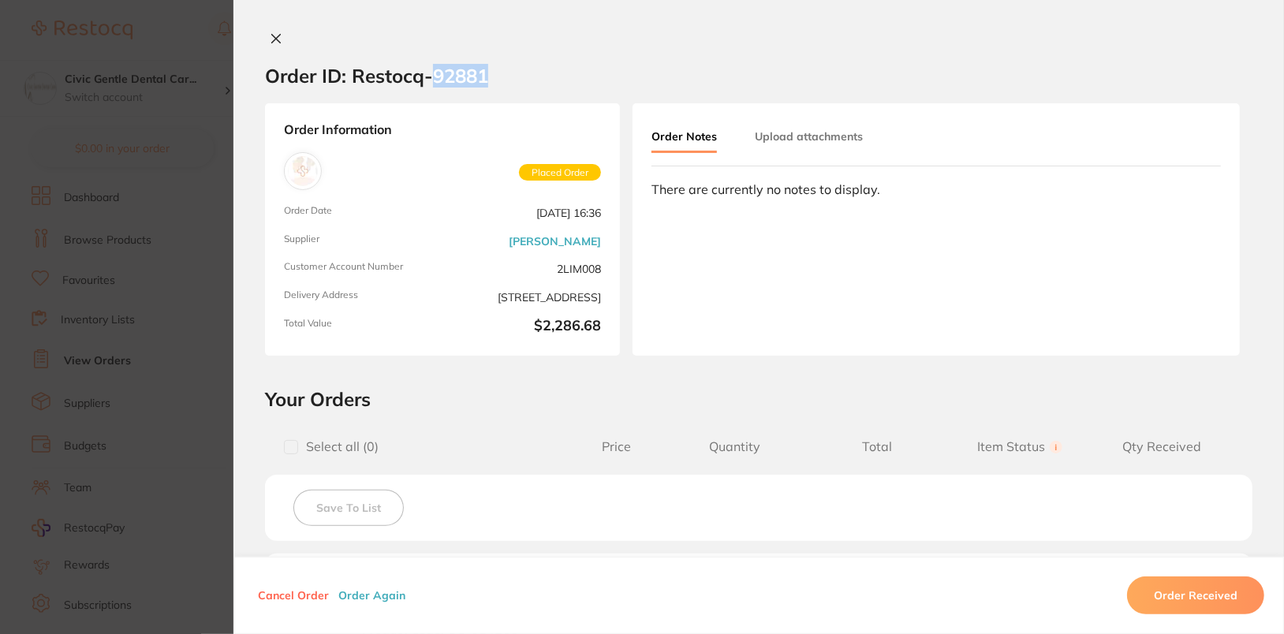
drag, startPoint x: 430, startPoint y: 80, endPoint x: 501, endPoint y: 80, distance: 71.0
click at [501, 80] on section "Order ID: Restocq- 92881" at bounding box center [758, 75] width 1050 height 55
copy h2 "92881"
click at [151, 284] on section "Order ID: Restocq- 92881 Order Information Placed Order Order Date Sept 4 2025,…" at bounding box center [642, 317] width 1284 height 634
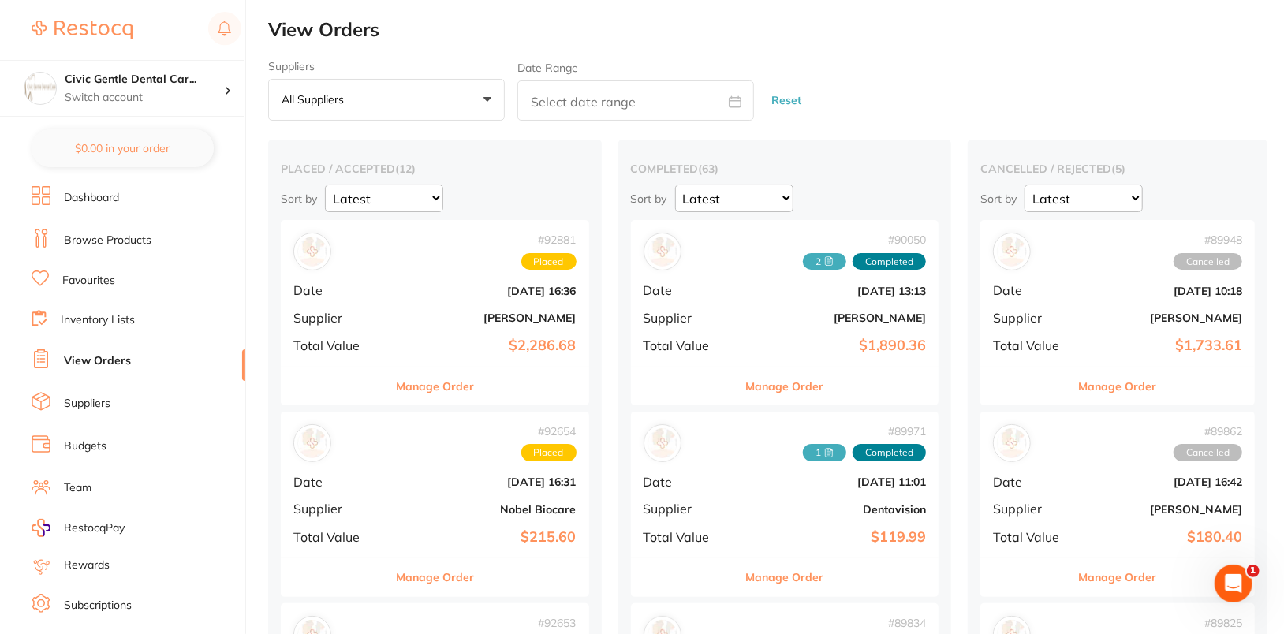
click at [1070, 84] on div "Suppliers All suppliers +0 All suppliers AB Orthodontics Adam Dental AHP Dental…" at bounding box center [776, 91] width 1016 height 62
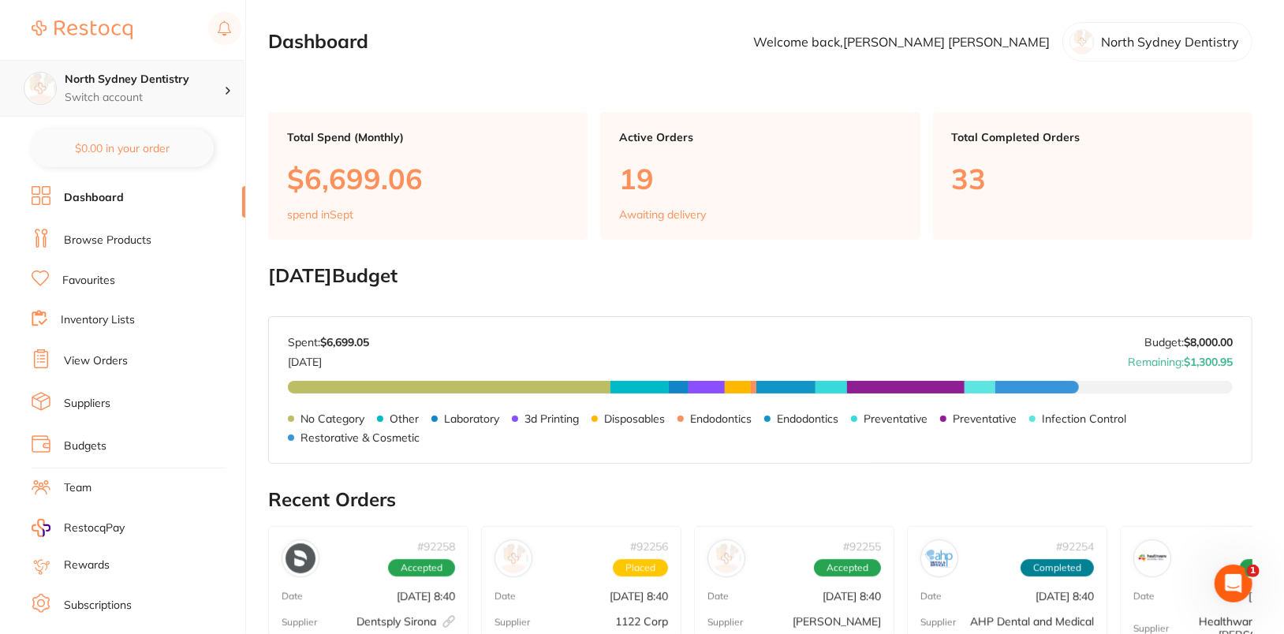
click at [164, 83] on h4 "North Sydney Dentistry" at bounding box center [144, 80] width 159 height 16
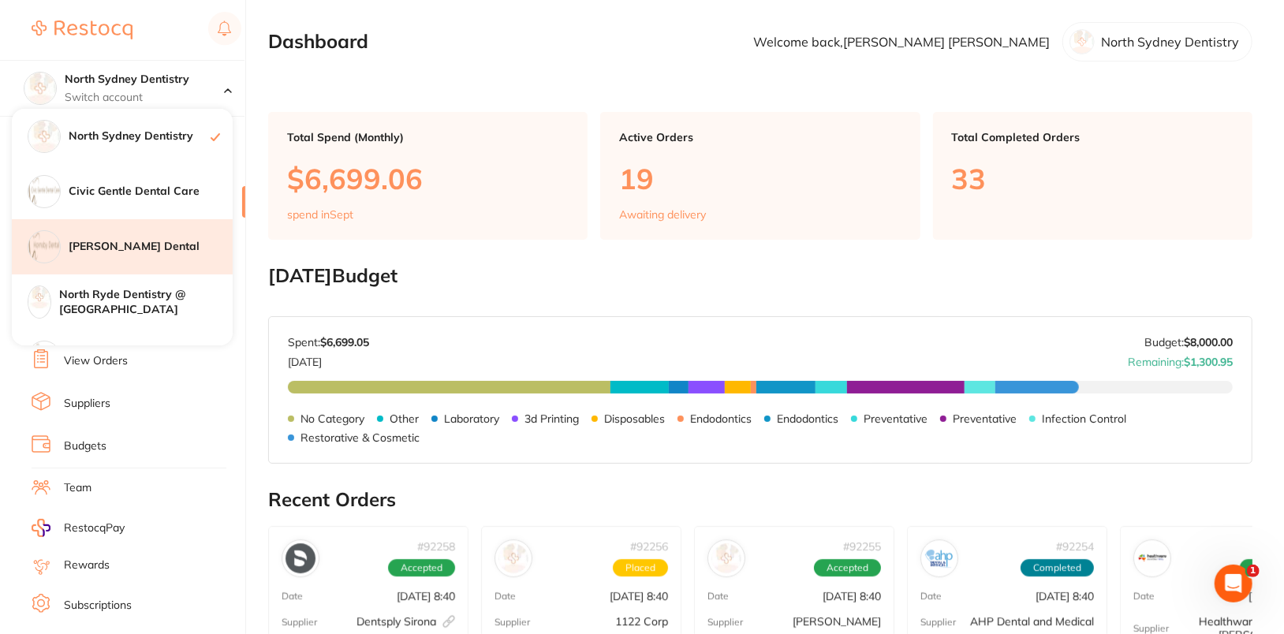
click at [159, 246] on h4 "Hornsby Dental" at bounding box center [151, 247] width 164 height 16
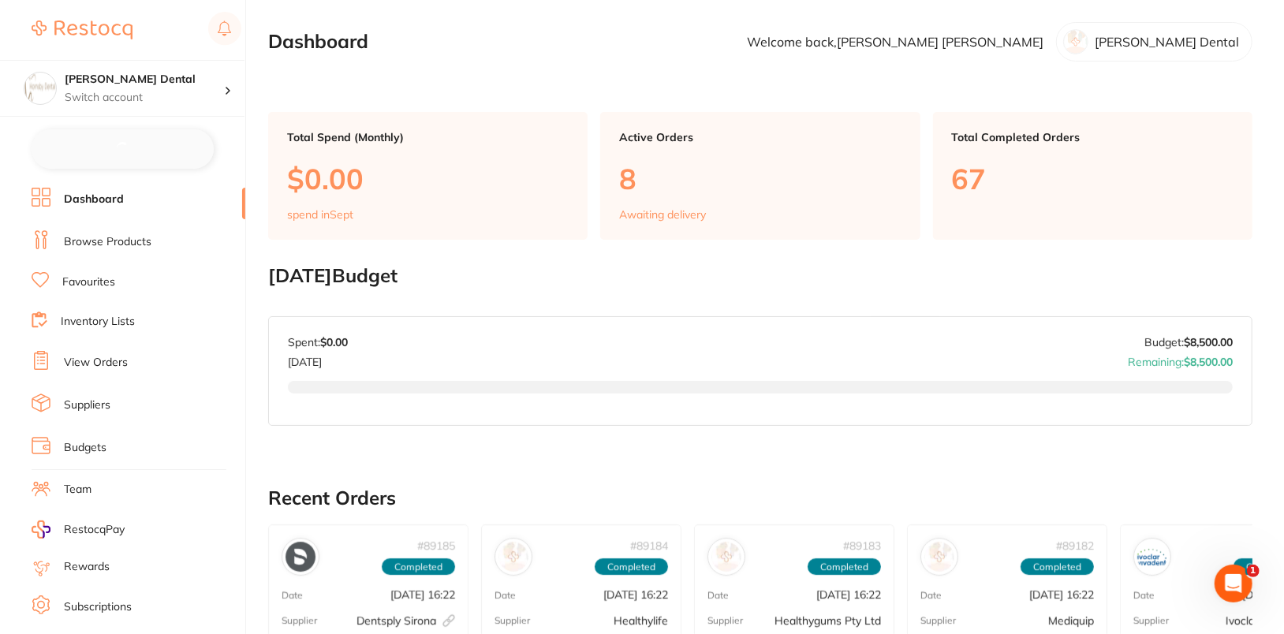
checkbox input "false"
click at [129, 248] on li "Browse Products" at bounding box center [139, 241] width 214 height 24
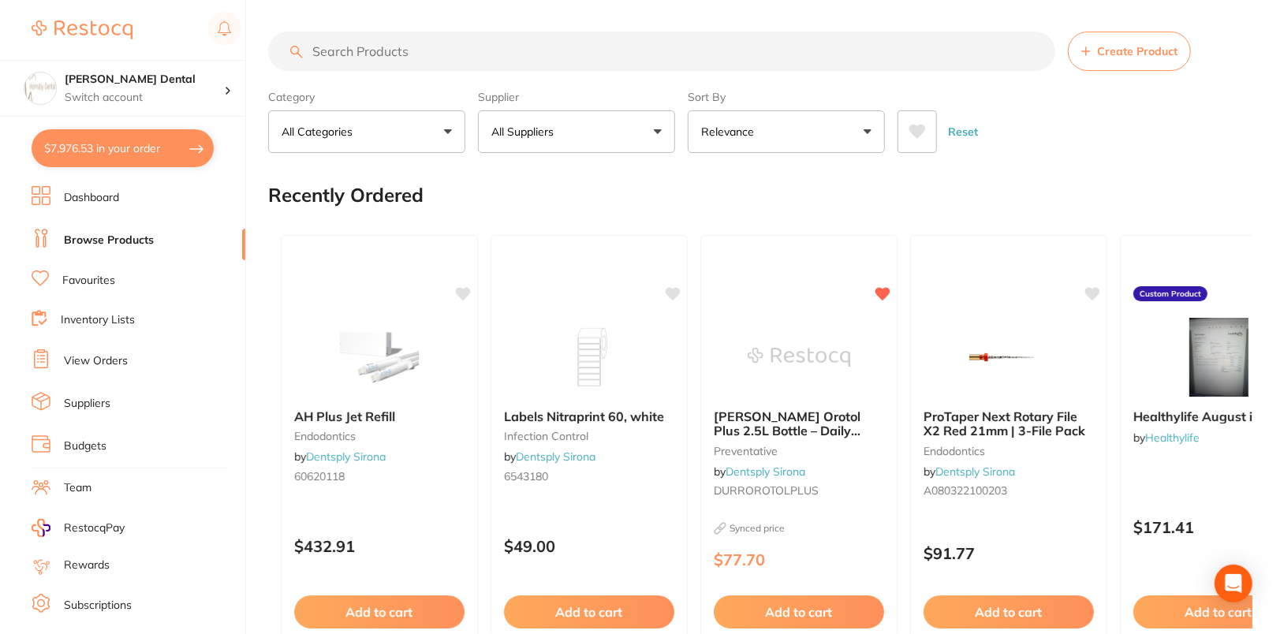
click at [658, 41] on input "search" at bounding box center [661, 51] width 787 height 39
click at [662, 47] on input "search" at bounding box center [661, 51] width 787 height 39
paste input "CG-1223207C"
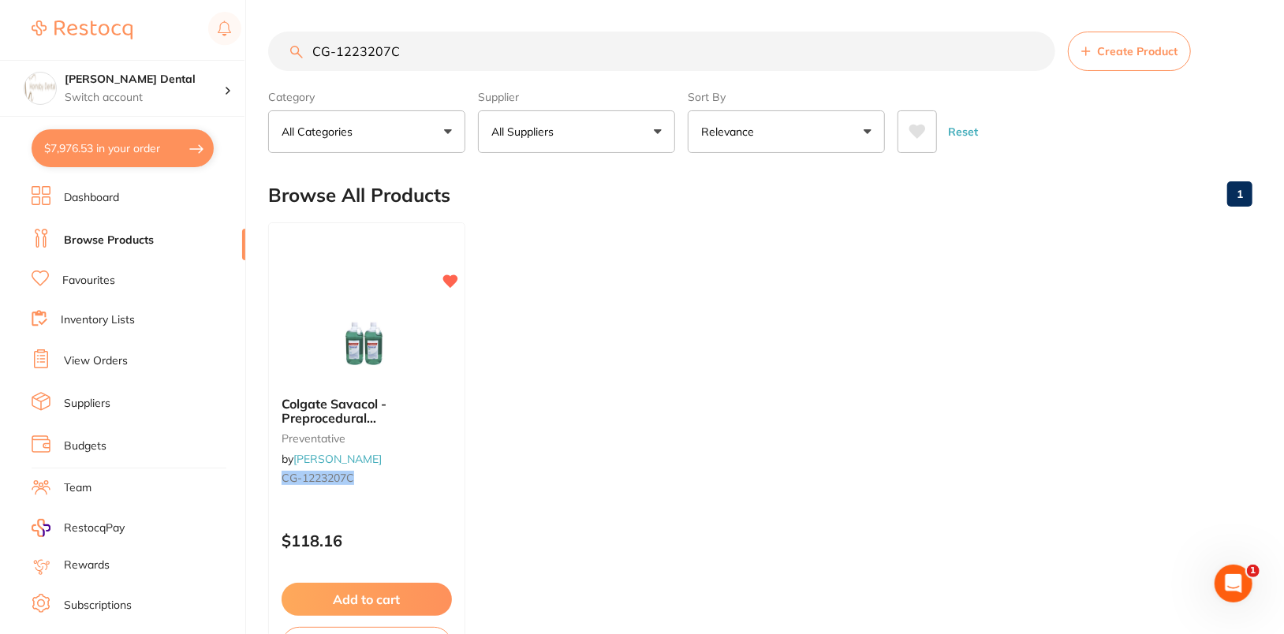
type input "CG-1223207C"
click at [167, 93] on p "Switch account" at bounding box center [144, 98] width 159 height 16
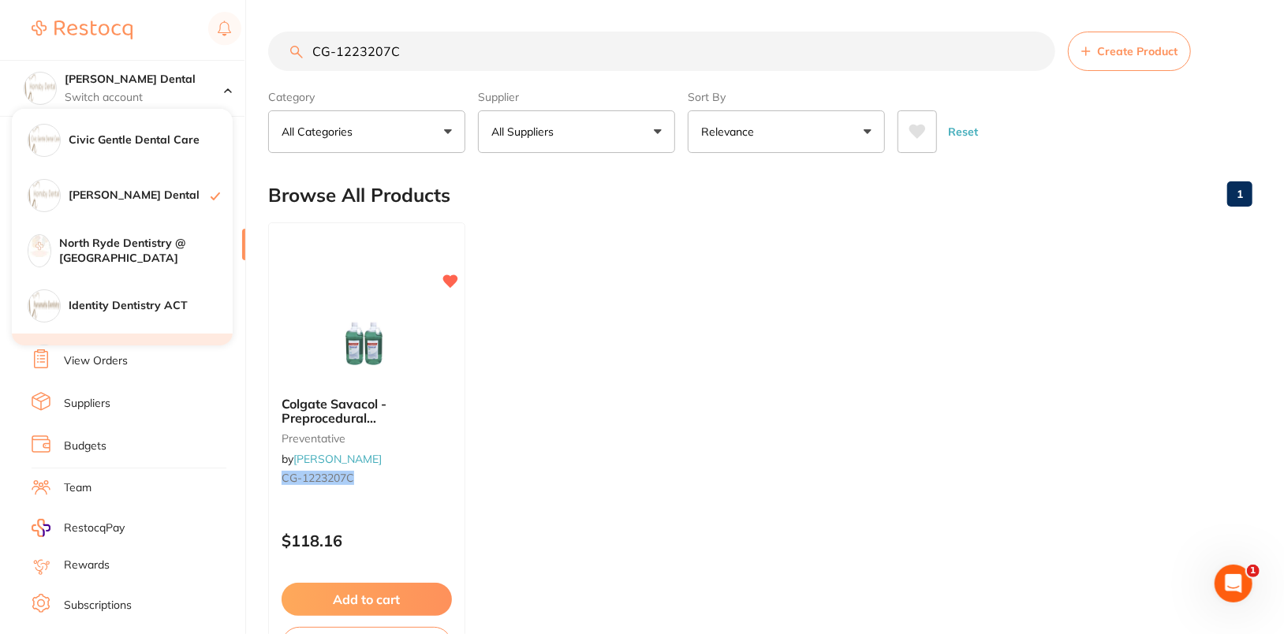
scroll to position [107, 0]
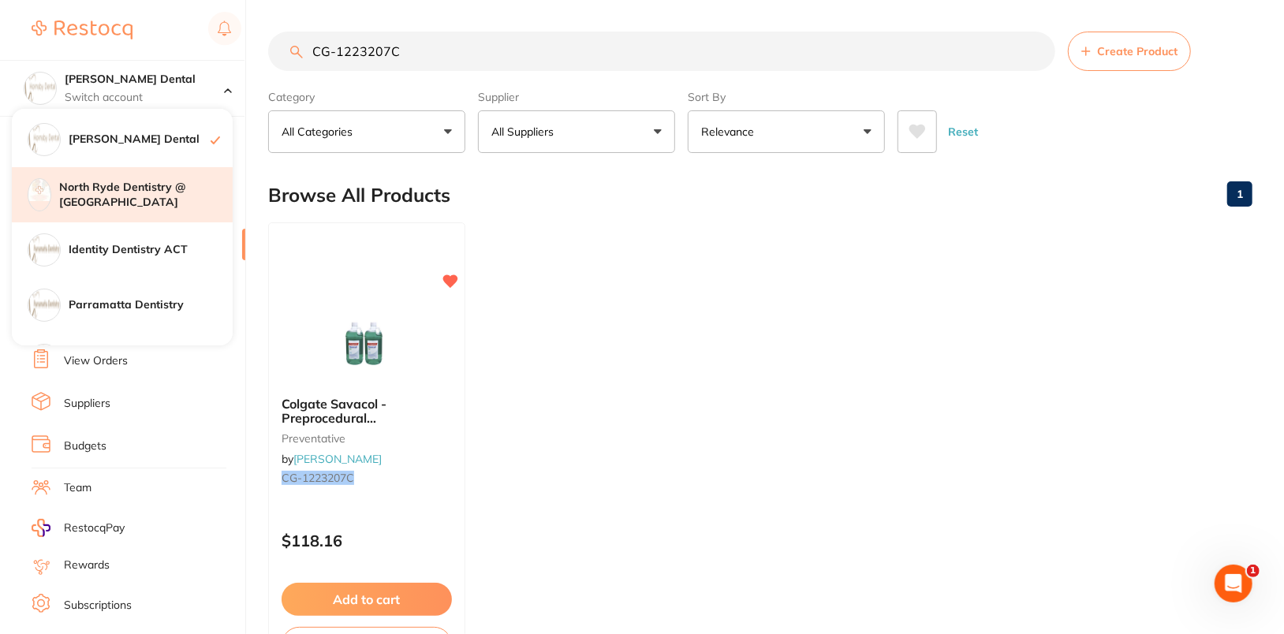
click at [158, 196] on h4 "North Ryde Dentistry @ [GEOGRAPHIC_DATA]" at bounding box center [145, 195] width 173 height 31
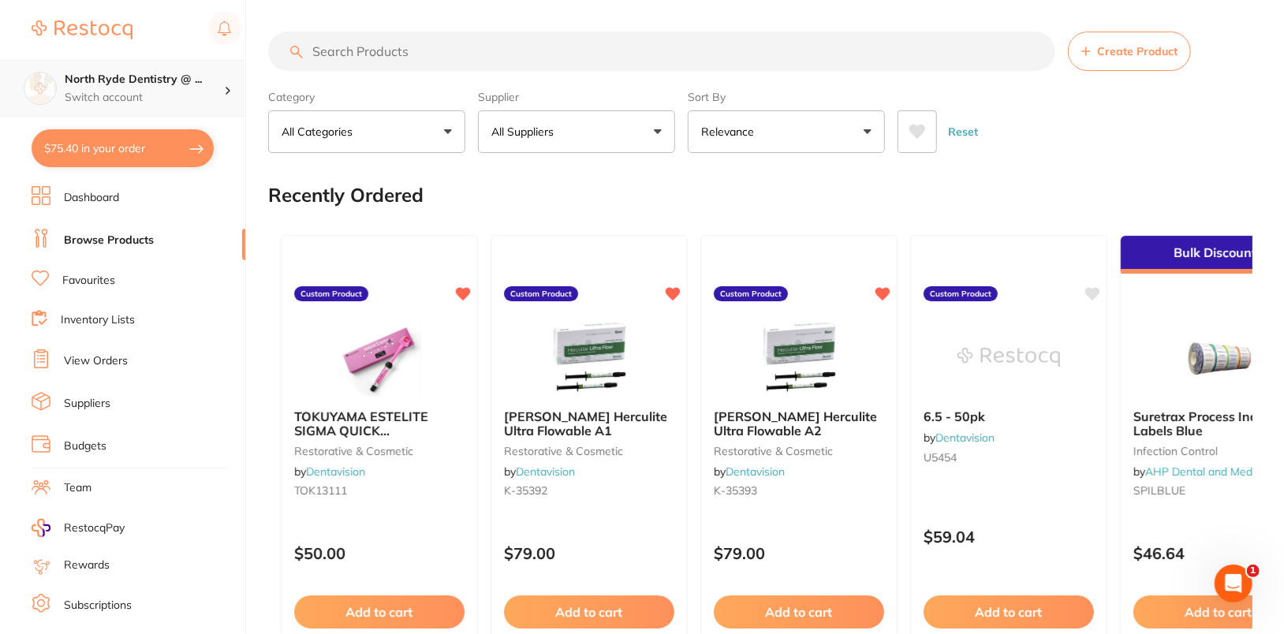
click at [212, 95] on p "Switch account" at bounding box center [144, 98] width 159 height 16
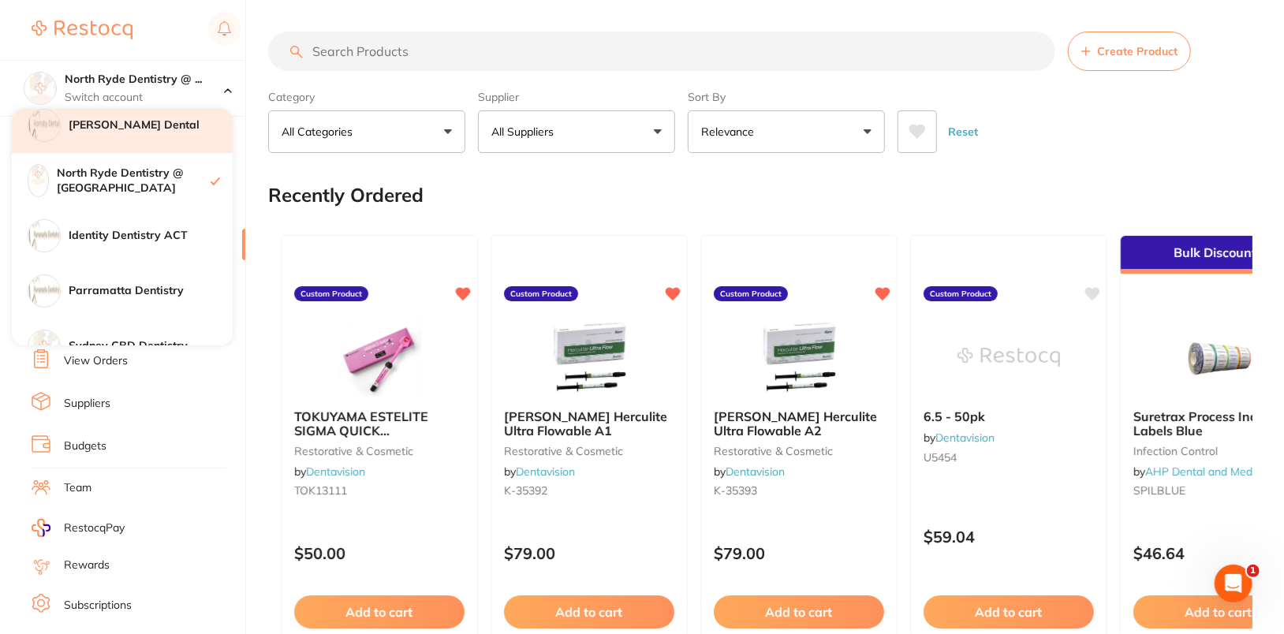
scroll to position [122, 0]
click at [579, 58] on input "search" at bounding box center [661, 51] width 787 height 39
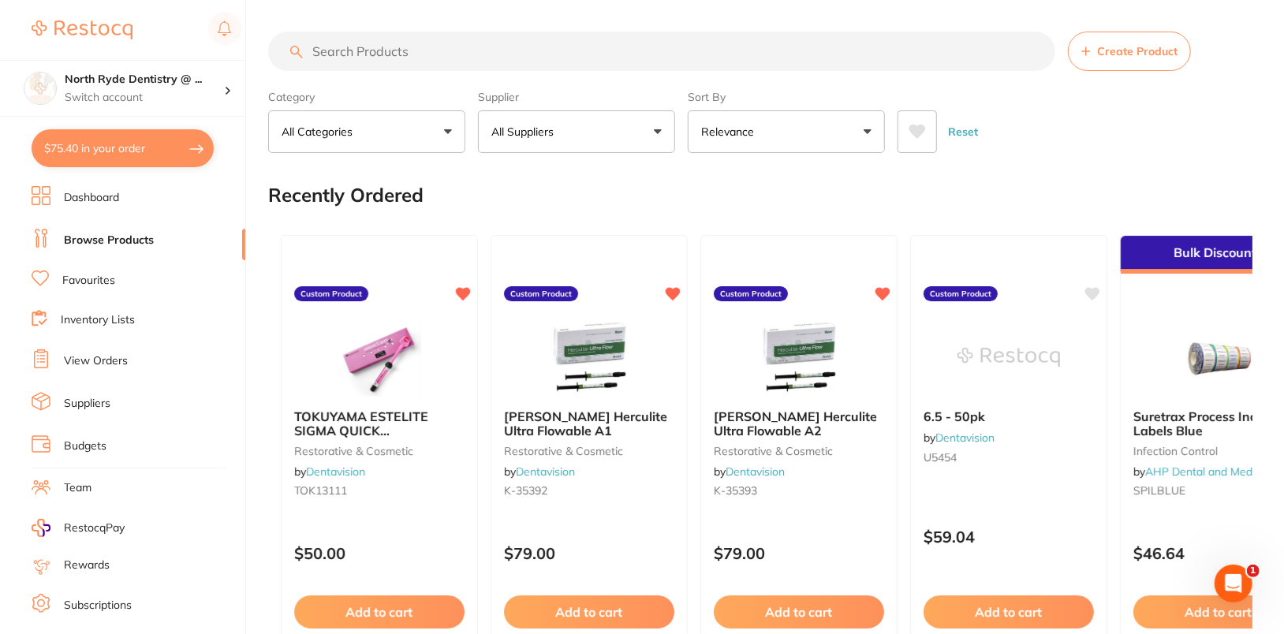
paste input "CG-1223207C"
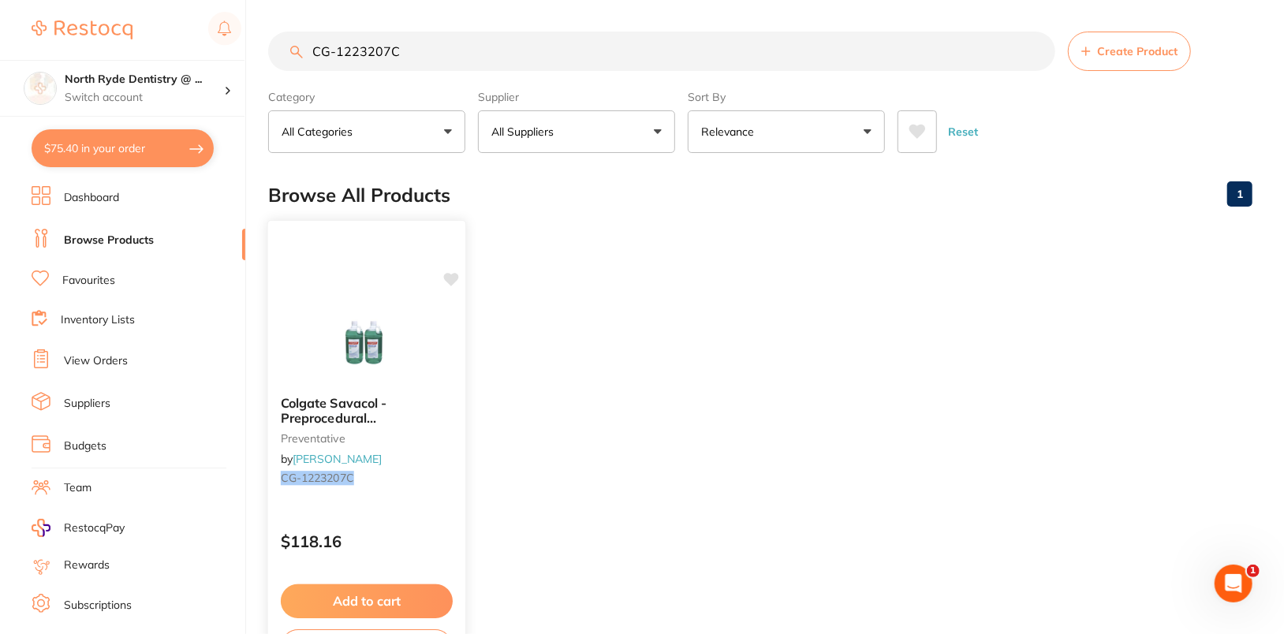
scroll to position [0, 0]
type input "CG-1223207C"
click at [452, 277] on icon at bounding box center [451, 279] width 15 height 13
click at [729, 300] on ul "Colgate Savacol - Preprocedural [MEDICAL_DATA] Antiseptic Mouth & Throat Rinse …" at bounding box center [760, 448] width 984 height 453
click at [206, 88] on div "North Ryde Dentistry @ ... Switch account" at bounding box center [144, 88] width 159 height 33
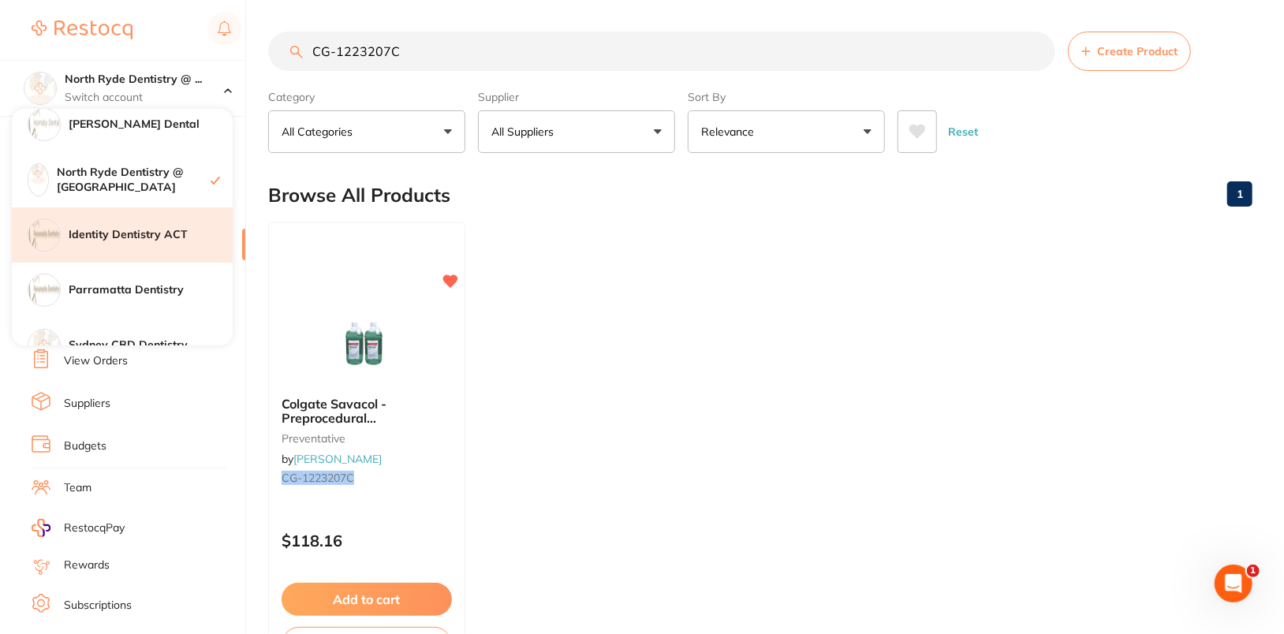
click at [161, 238] on h4 "Identity Dentistry ACT" at bounding box center [151, 235] width 164 height 16
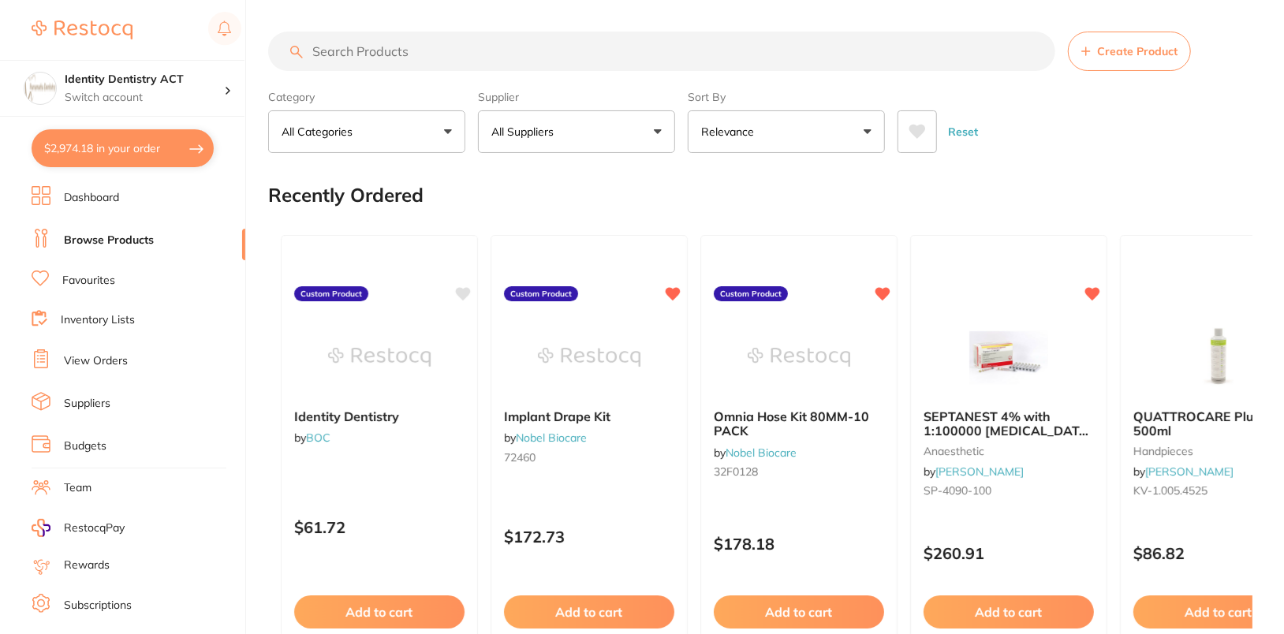
click at [462, 48] on input "search" at bounding box center [661, 51] width 787 height 39
paste input "CG-1223207C"
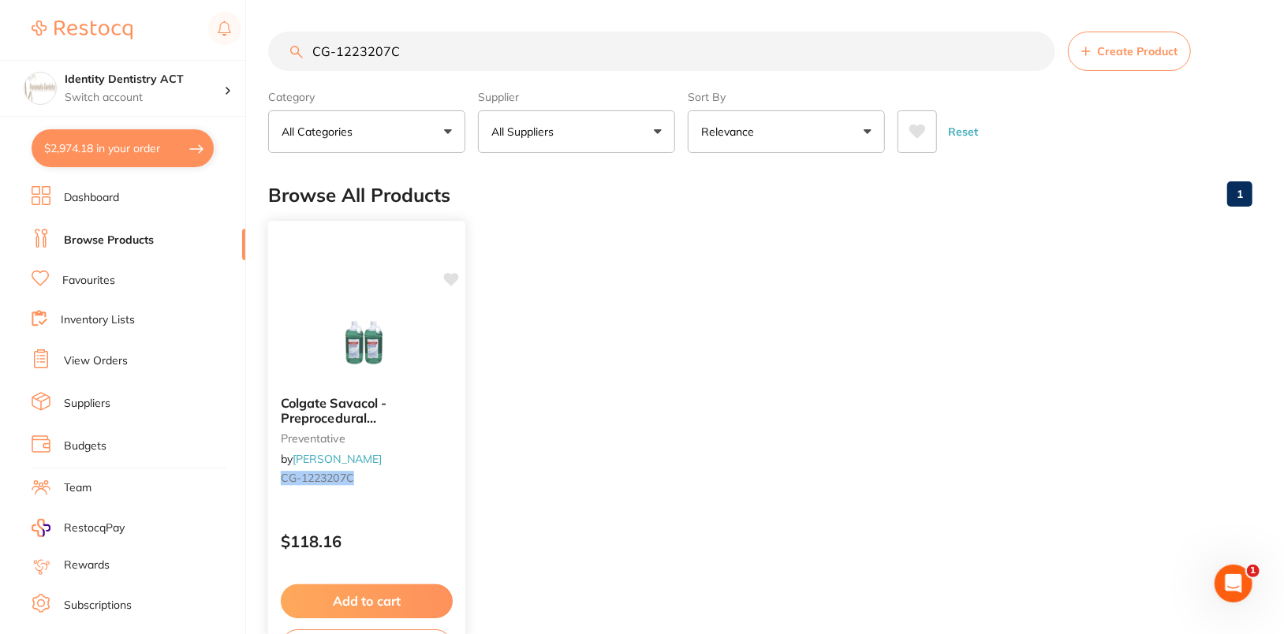
type input "CG-1223207C"
drag, startPoint x: 456, startPoint y: 278, endPoint x: 772, endPoint y: 300, distance: 317.0
click at [456, 278] on icon at bounding box center [450, 280] width 15 height 13
click at [848, 304] on ul "Colgate Savacol - Preprocedural [MEDICAL_DATA] Antiseptic Mouth & Throat Rinse …" at bounding box center [760, 448] width 984 height 453
click at [159, 91] on p "Switch account" at bounding box center [144, 98] width 159 height 16
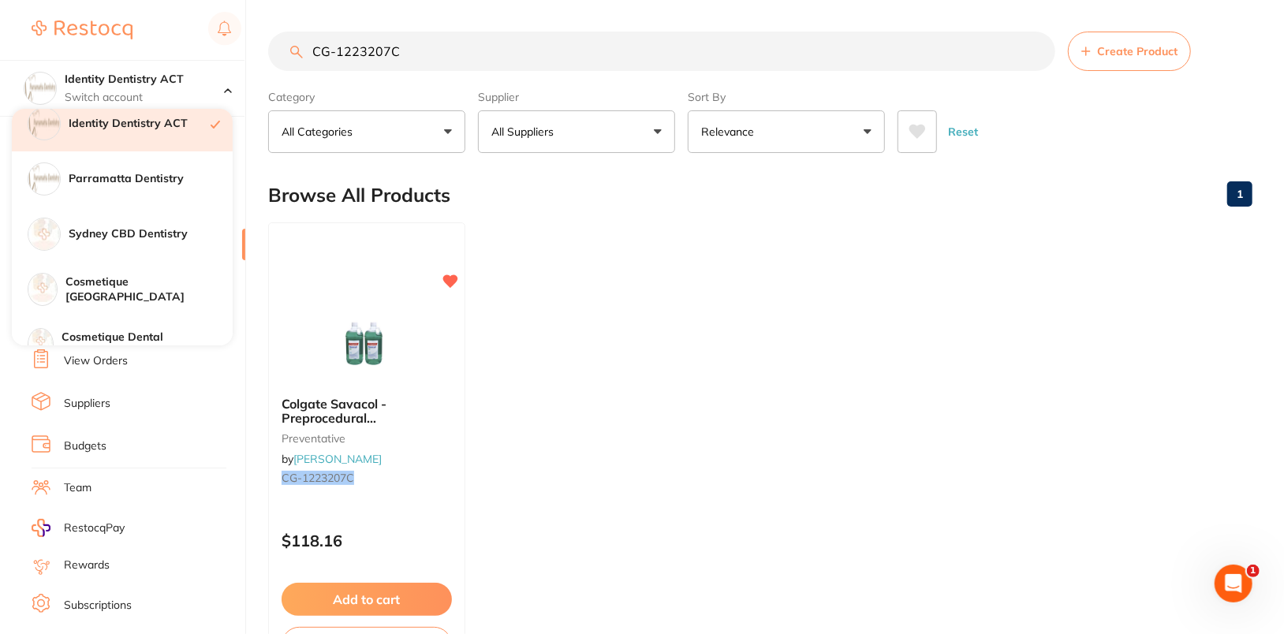
scroll to position [233, 0]
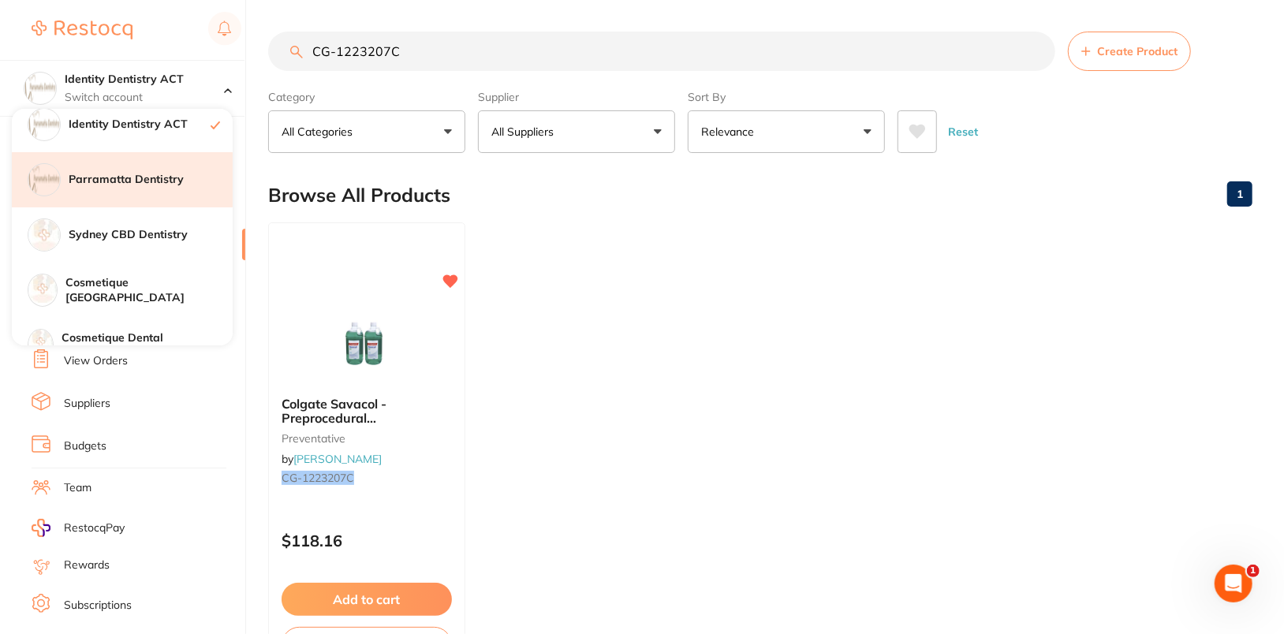
click at [159, 178] on h4 "Parramatta Dentistry" at bounding box center [151, 180] width 164 height 16
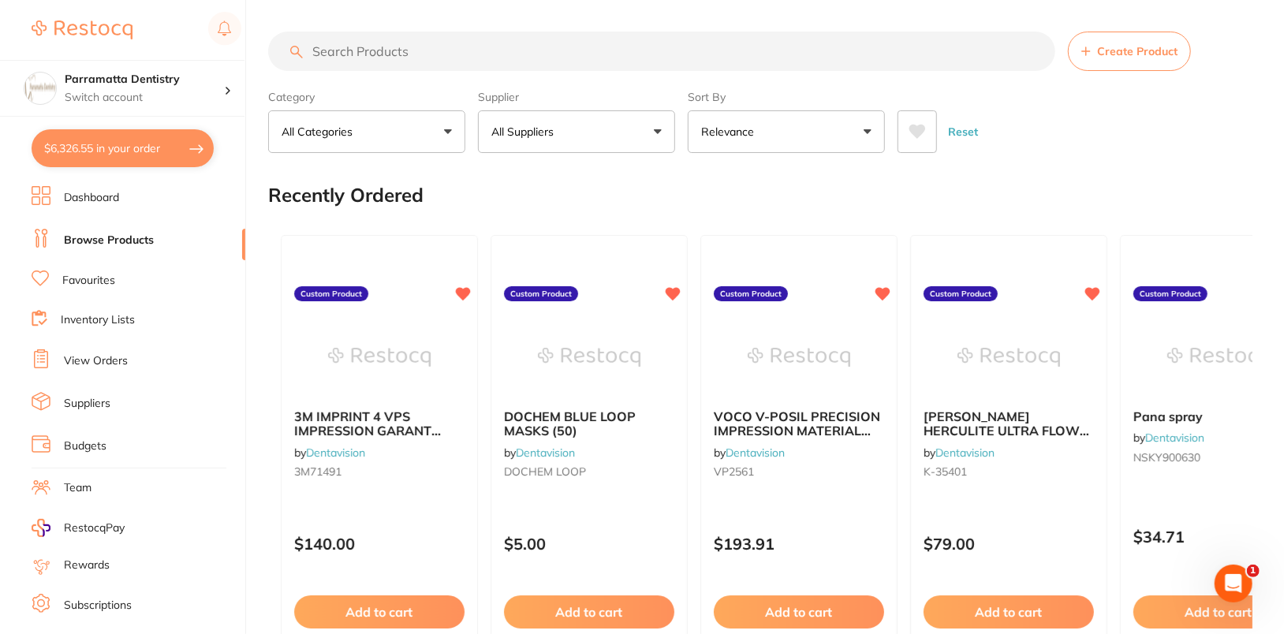
click at [632, 62] on input "search" at bounding box center [661, 51] width 787 height 39
paste input "CG-1223207C"
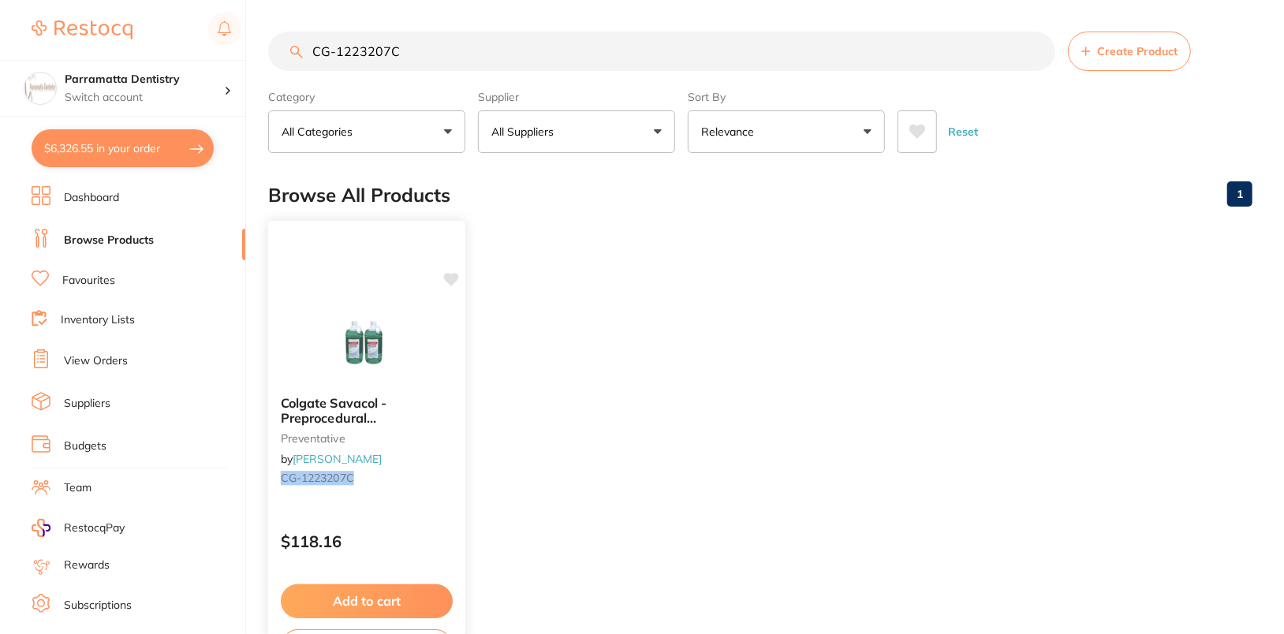
type input "CG-1223207C"
click at [453, 277] on icon at bounding box center [451, 279] width 15 height 13
drag, startPoint x: 697, startPoint y: 322, endPoint x: 705, endPoint y: 311, distance: 13.6
click at [699, 319] on ul "Colgate Savacol - Preprocedural [MEDICAL_DATA] Antiseptic Mouth & Throat Rinse …" at bounding box center [760, 448] width 984 height 453
click at [174, 87] on div "Parramatta Dentistry Switch account" at bounding box center [144, 88] width 159 height 33
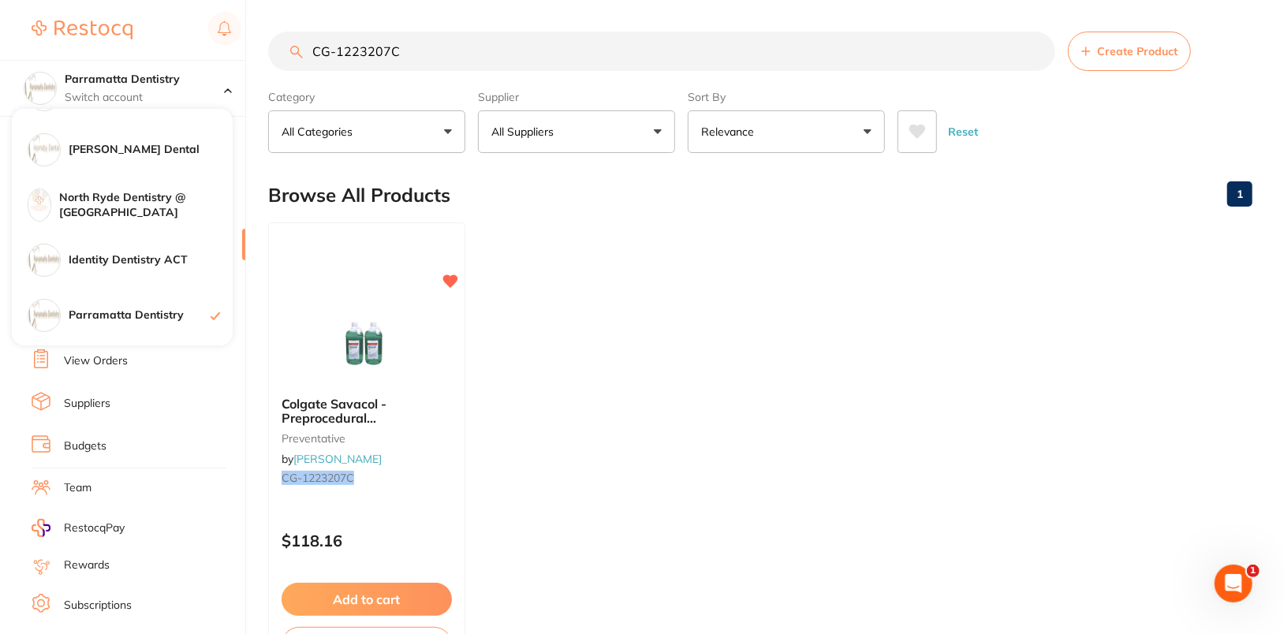
scroll to position [260, 0]
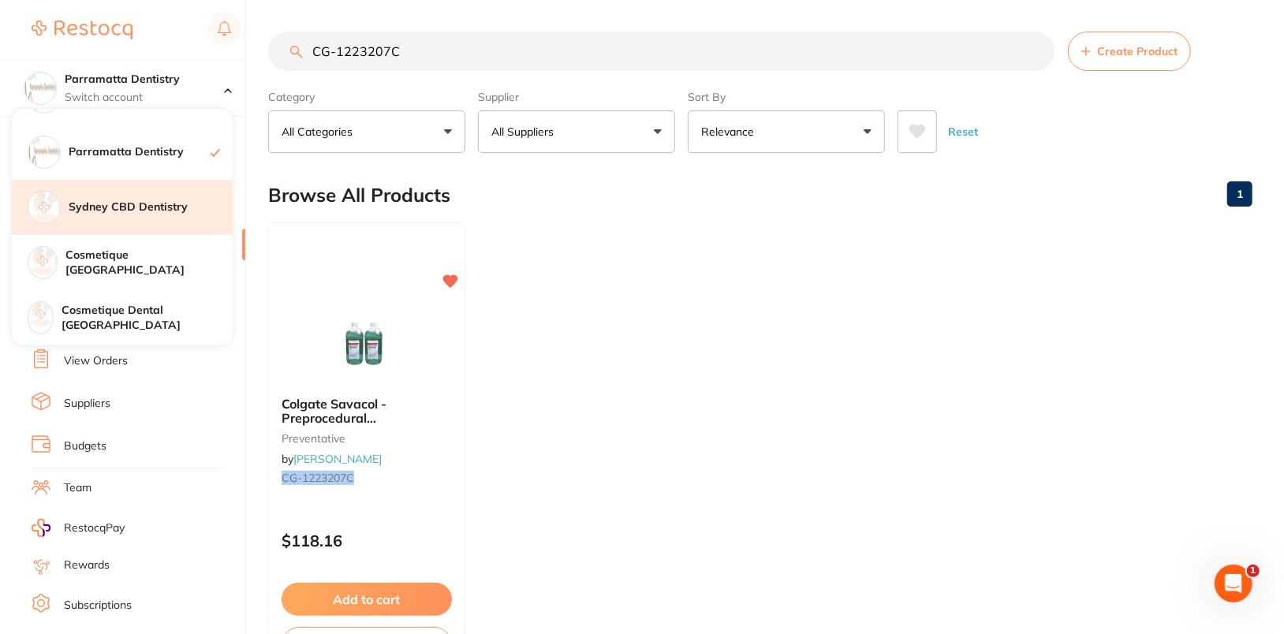
click at [198, 214] on h4 "Sydney CBD Dentistry" at bounding box center [151, 208] width 164 height 16
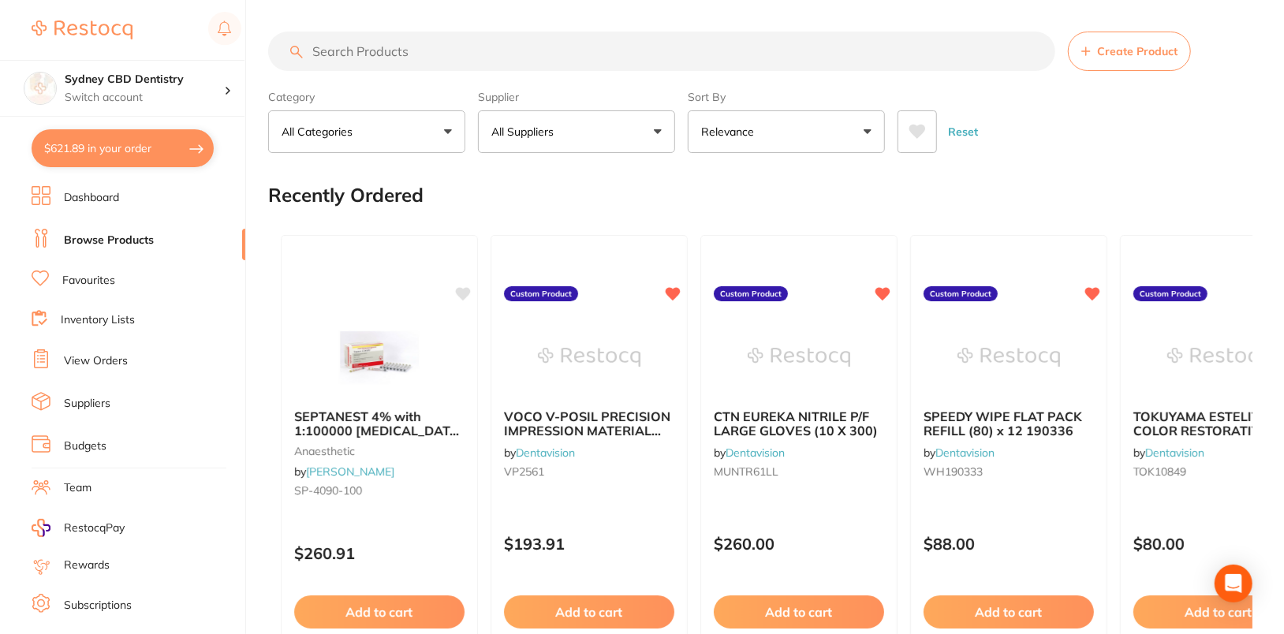
click at [576, 42] on input "search" at bounding box center [661, 51] width 787 height 39
paste input "CG-1223207C"
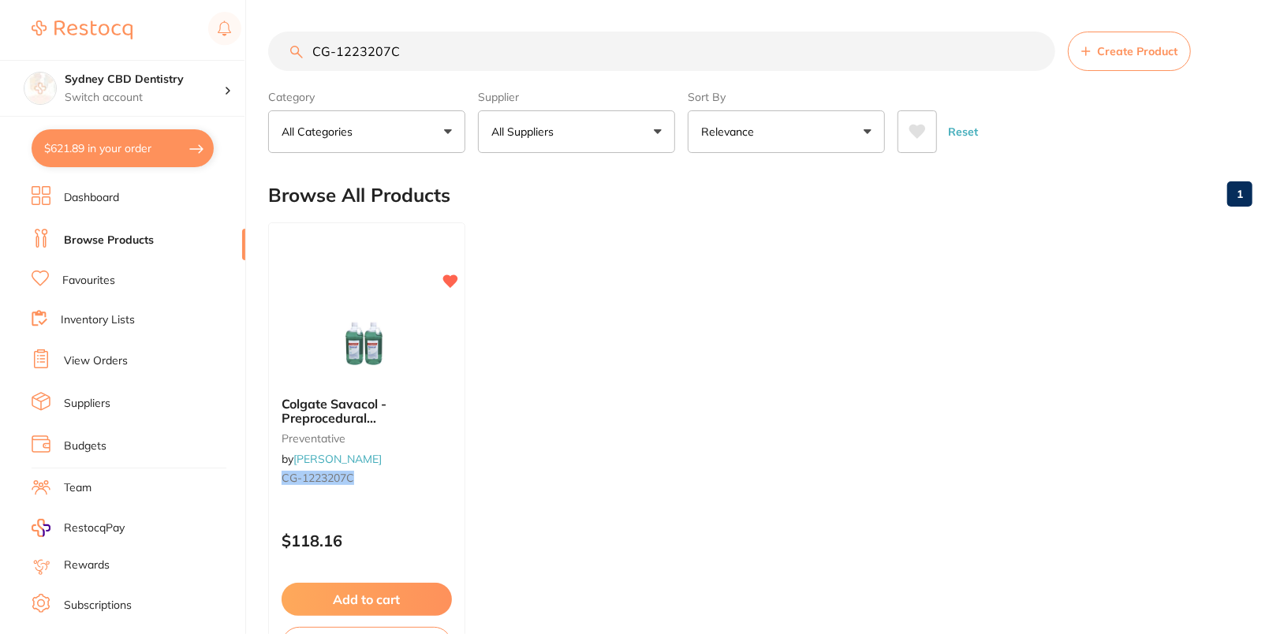
type input "CG-1223207C"
click at [711, 318] on ul "Colgate Savacol - Preprocedural [MEDICAL_DATA] Antiseptic Mouth & Throat Rinse …" at bounding box center [760, 448] width 984 height 453
click at [144, 98] on p "Switch account" at bounding box center [144, 98] width 159 height 16
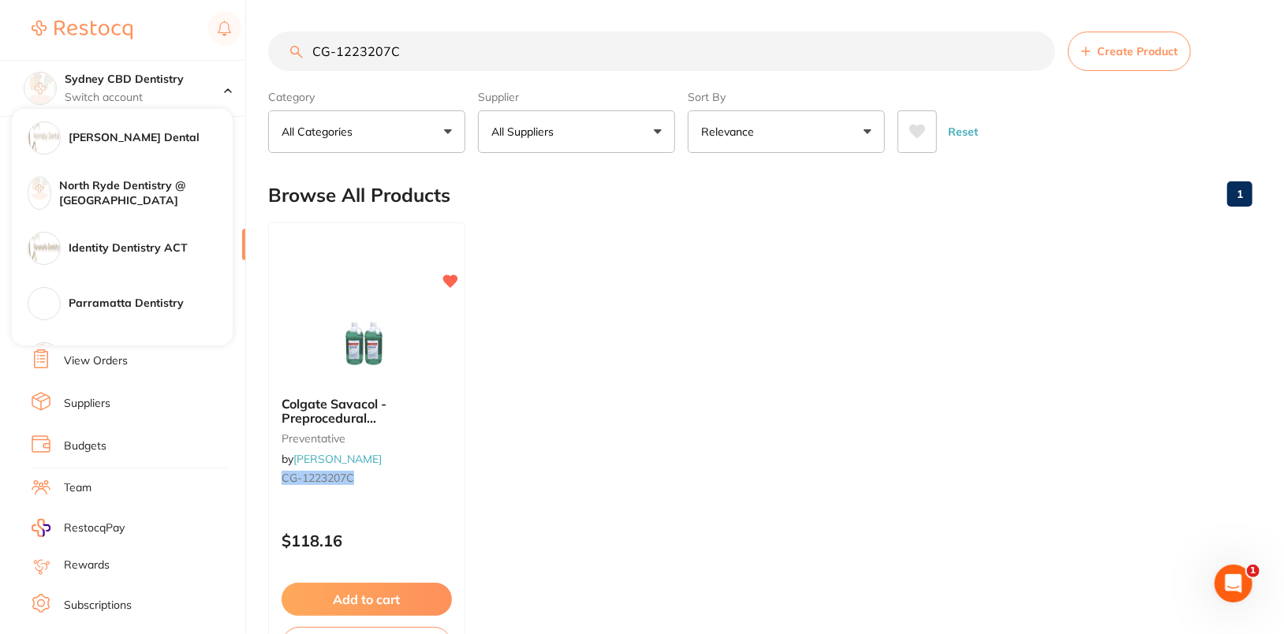
scroll to position [260, 0]
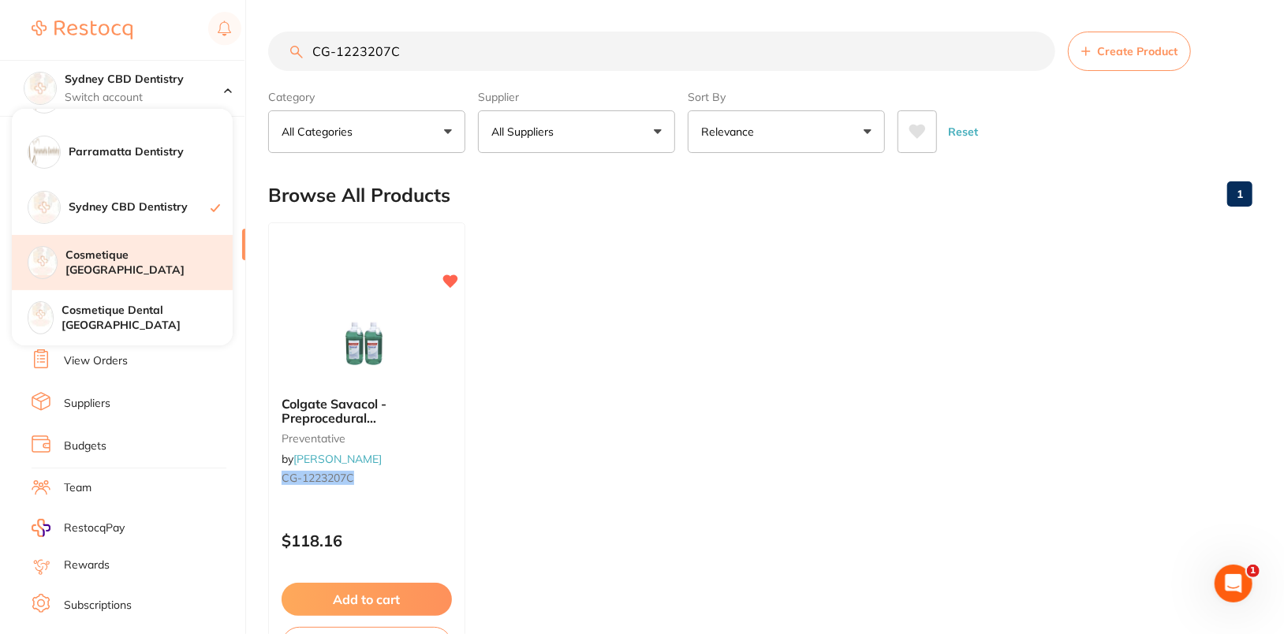
click at [161, 257] on h4 "Cosmetique [GEOGRAPHIC_DATA]" at bounding box center [148, 263] width 167 height 31
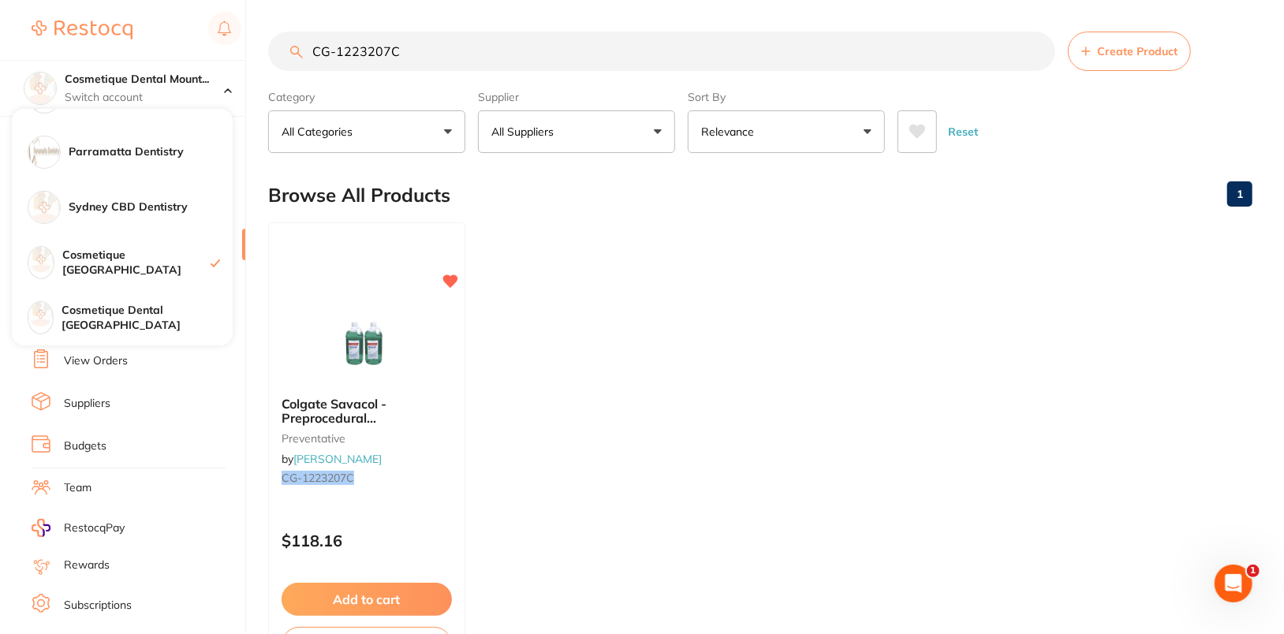
checkbox input "true"
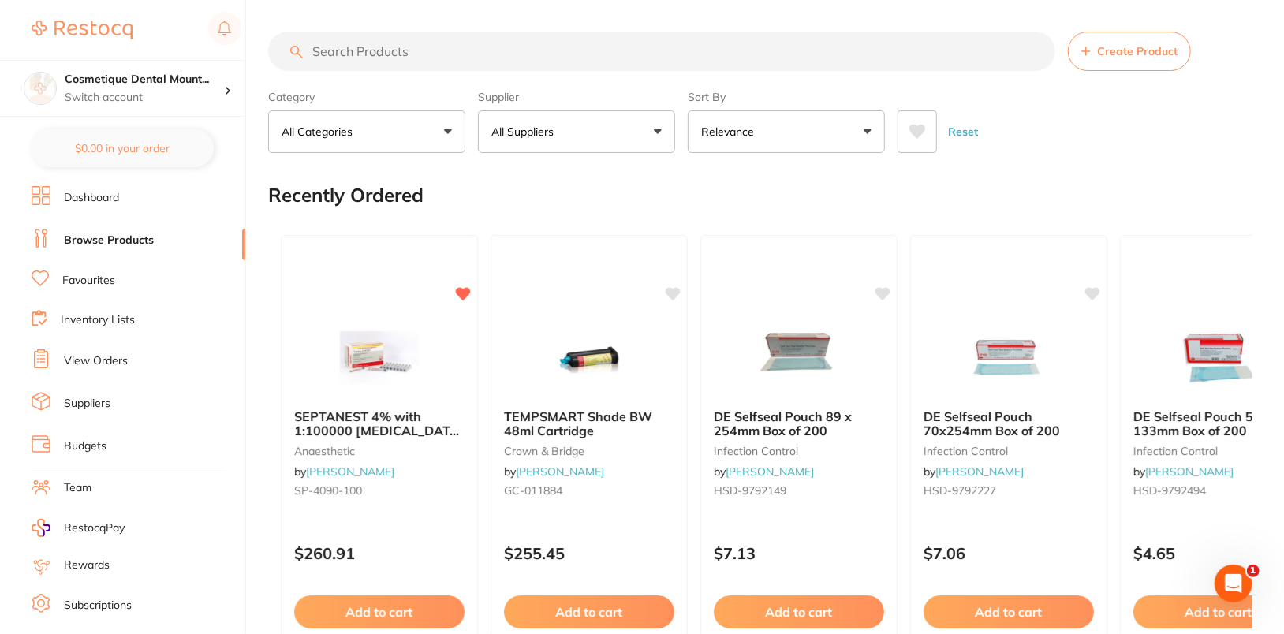
click at [446, 48] on input "search" at bounding box center [661, 51] width 787 height 39
paste input "CG-1223207C"
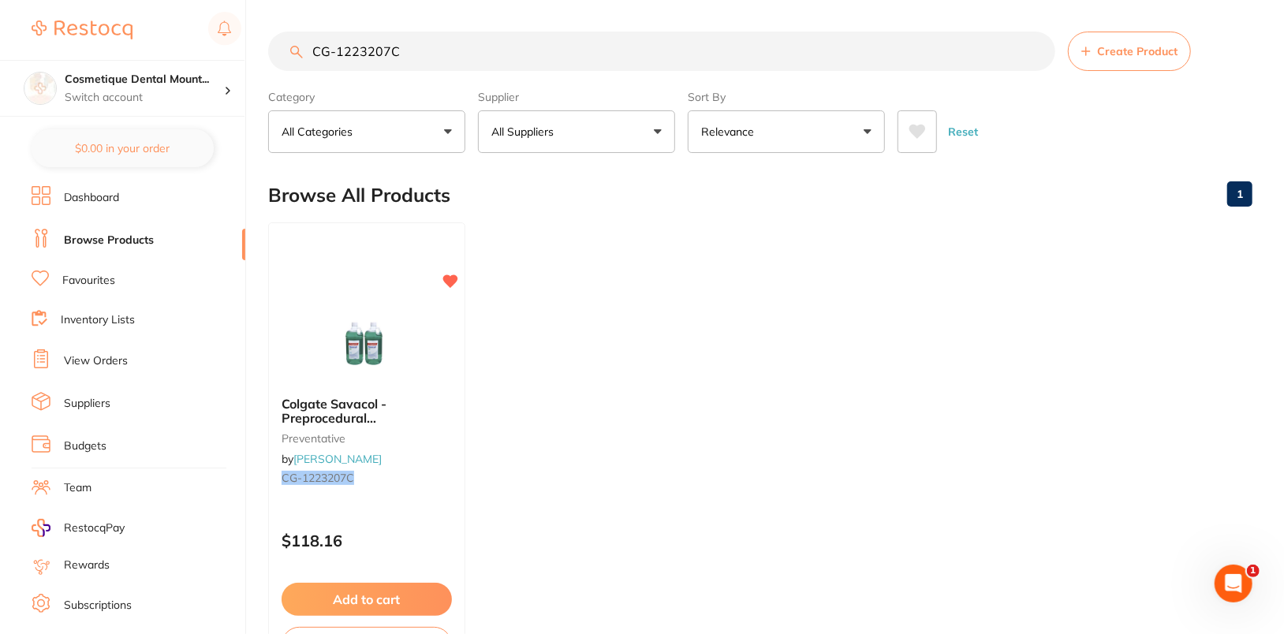
type input "CG-1223207C"
click at [683, 267] on ul "Colgate Savacol - Preprocedural Chlorhexidine Antiseptic Mouth & Throat Rinse -…" at bounding box center [760, 448] width 984 height 453
click at [163, 91] on p "Switch account" at bounding box center [144, 98] width 159 height 16
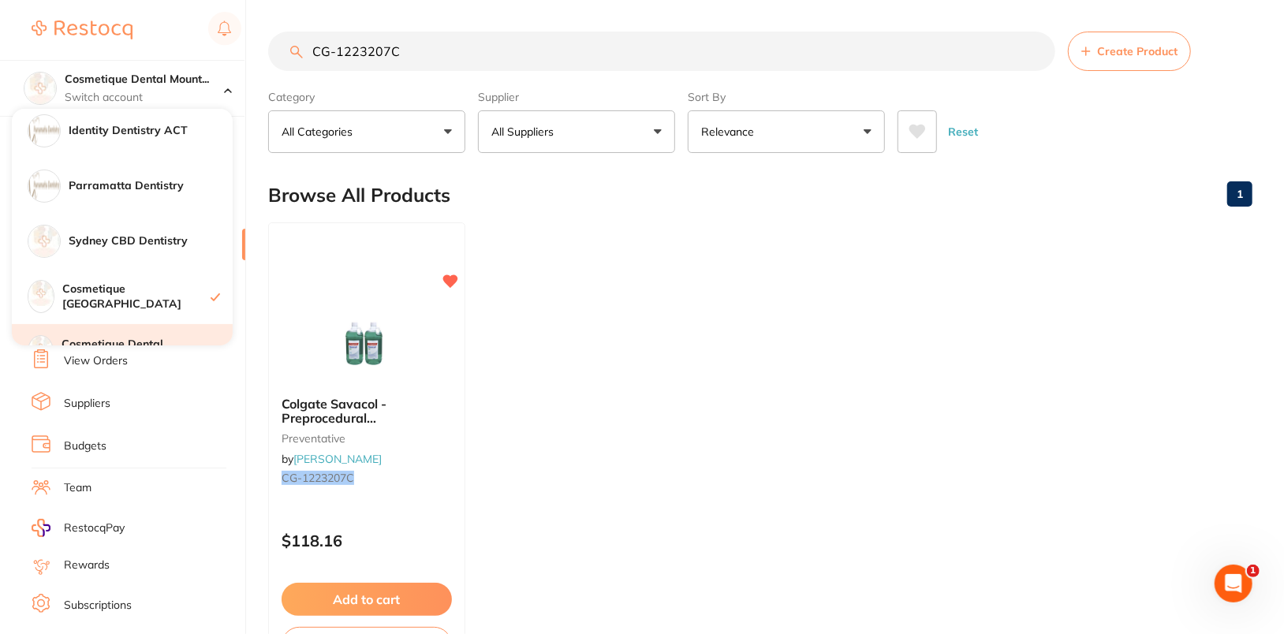
scroll to position [260, 0]
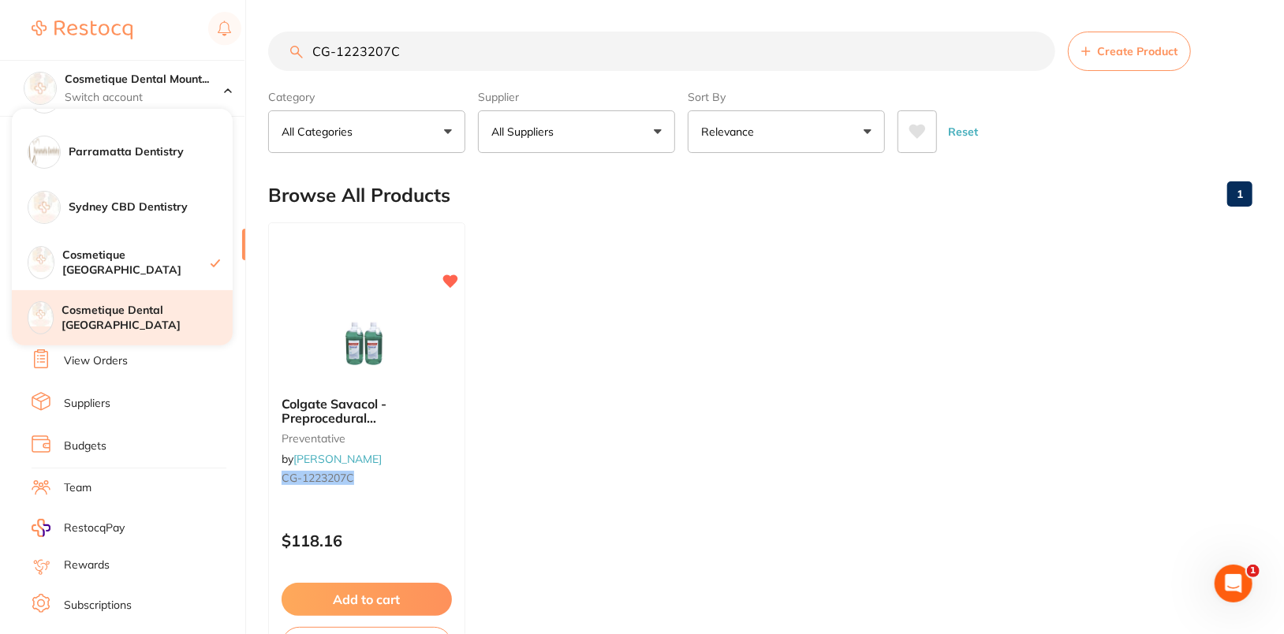
click at [179, 318] on h4 "Cosmetique Dental Bondi Junction" at bounding box center [147, 318] width 171 height 31
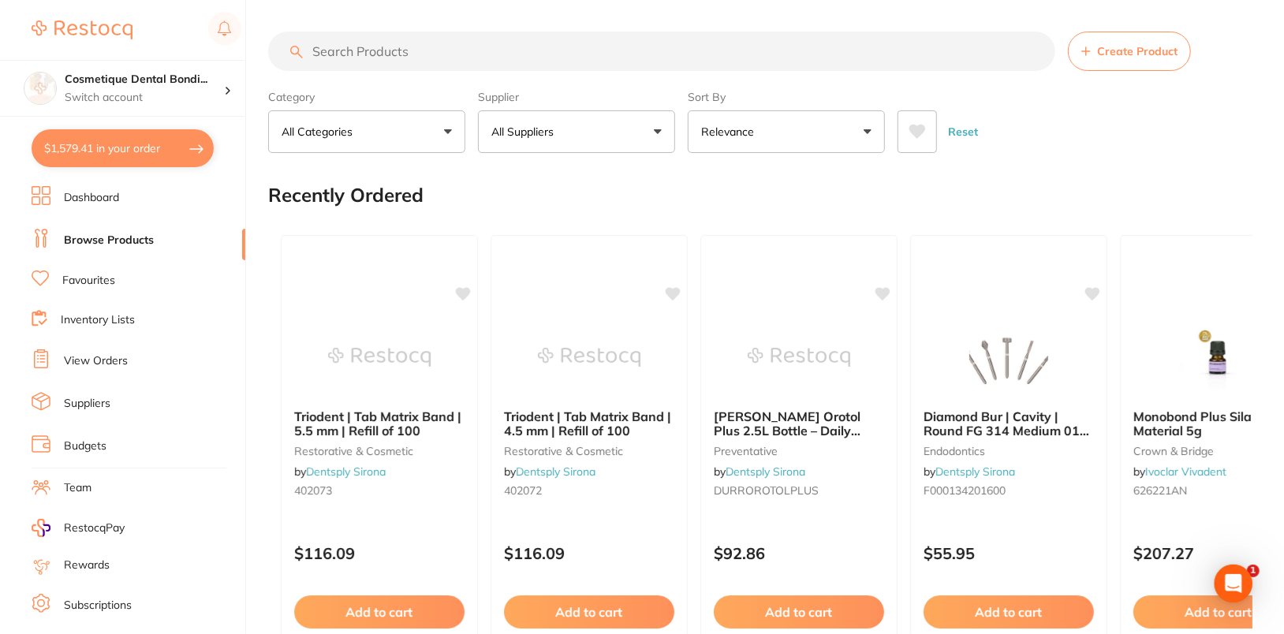
click at [608, 45] on input "search" at bounding box center [661, 51] width 787 height 39
paste input "CG-1223207C"
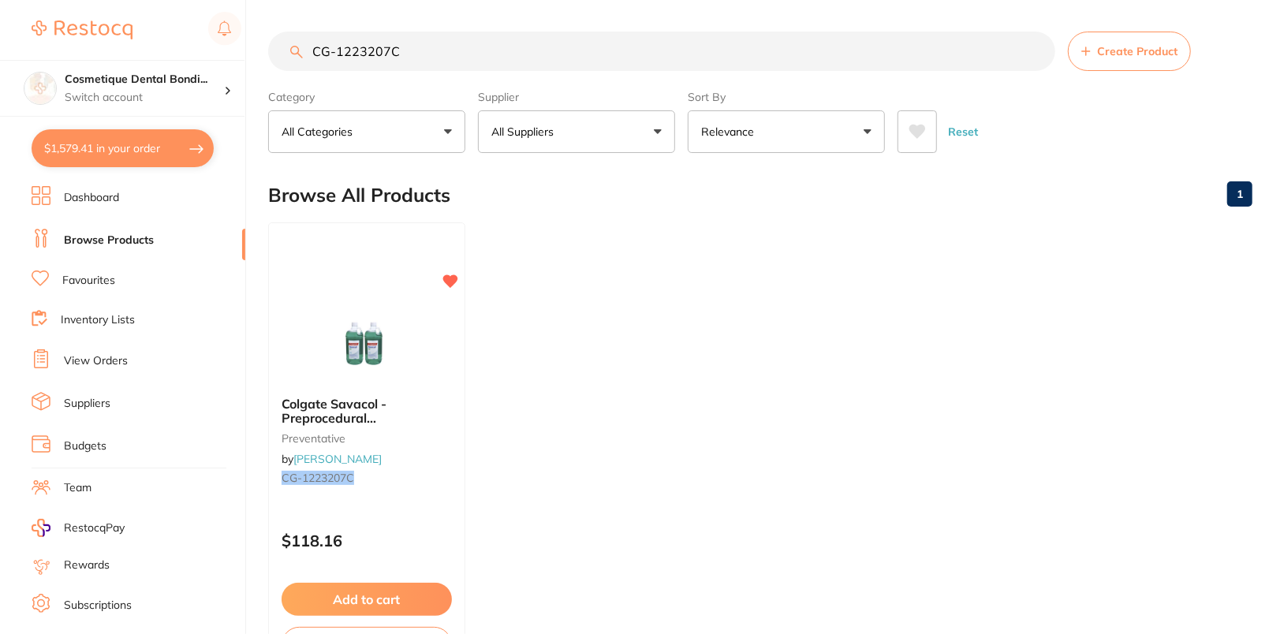
type input "CG-1223207C"
click at [871, 287] on ul "Colgate Savacol - Preprocedural Chlorhexidine Antiseptic Mouth & Throat Rinse -…" at bounding box center [760, 448] width 984 height 453
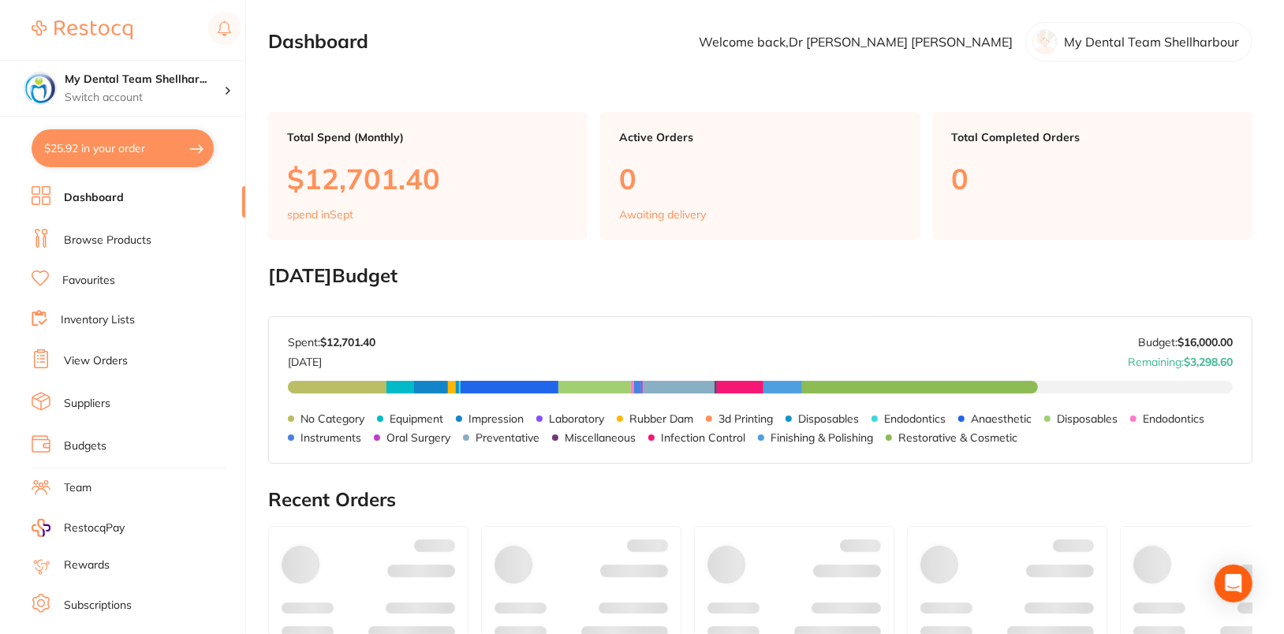
click at [108, 241] on link "Browse Products" at bounding box center [108, 241] width 88 height 16
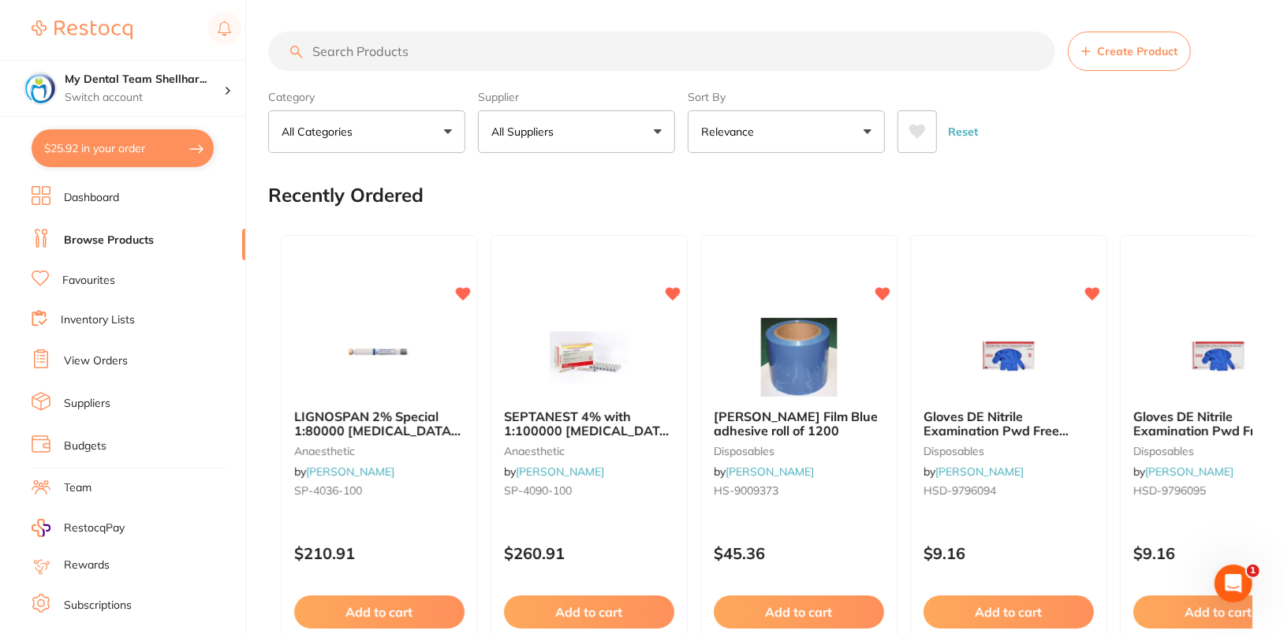
click at [670, 46] on input "search" at bounding box center [661, 51] width 787 height 39
paste input "3DBTRINJ200GR"
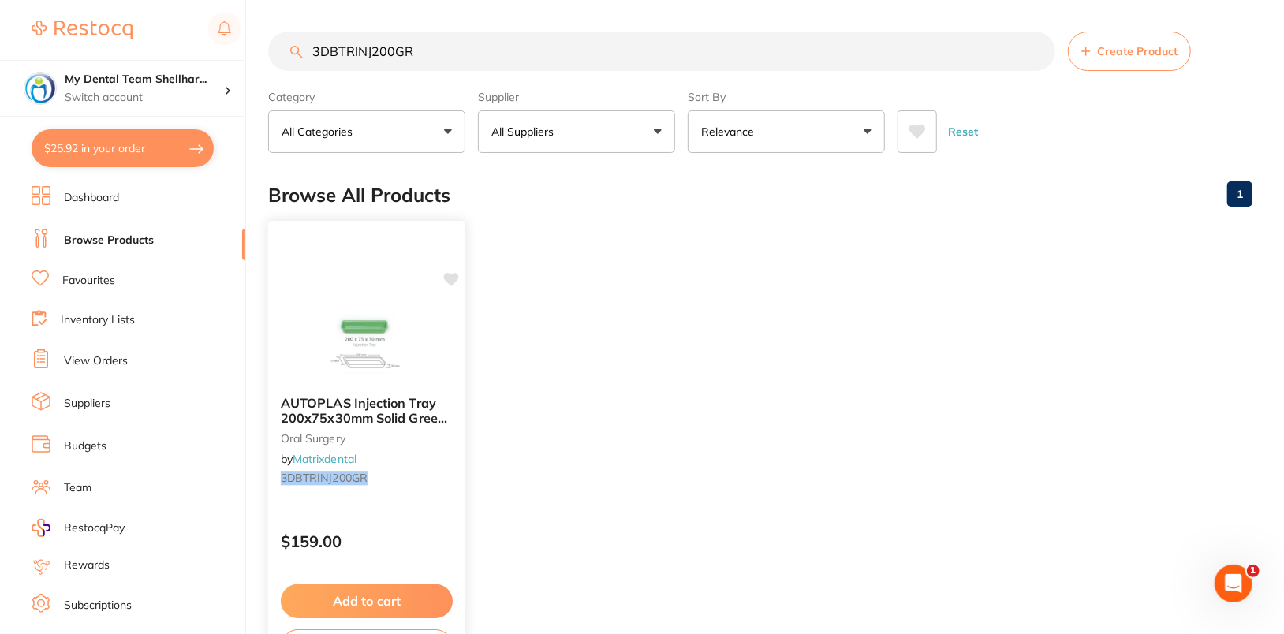
type input "3DBTRINJ200GR"
click at [353, 319] on img at bounding box center [366, 344] width 103 height 80
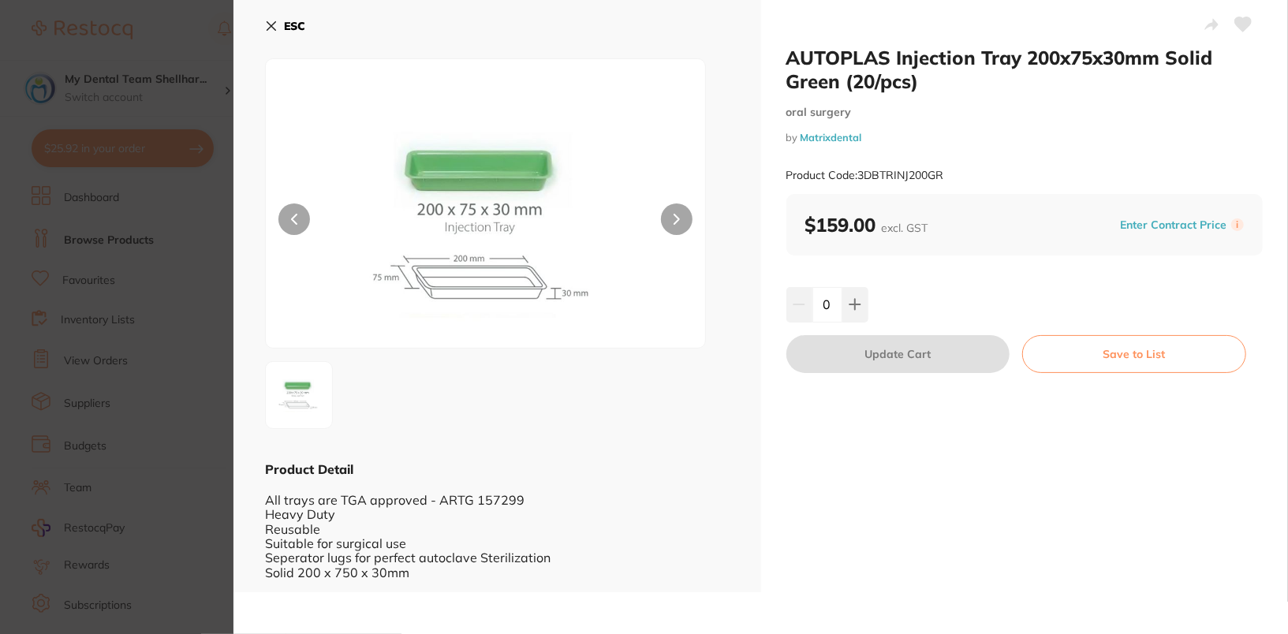
click at [1240, 21] on icon at bounding box center [1243, 24] width 17 height 14
click at [297, 24] on b "ESC" at bounding box center [294, 26] width 21 height 14
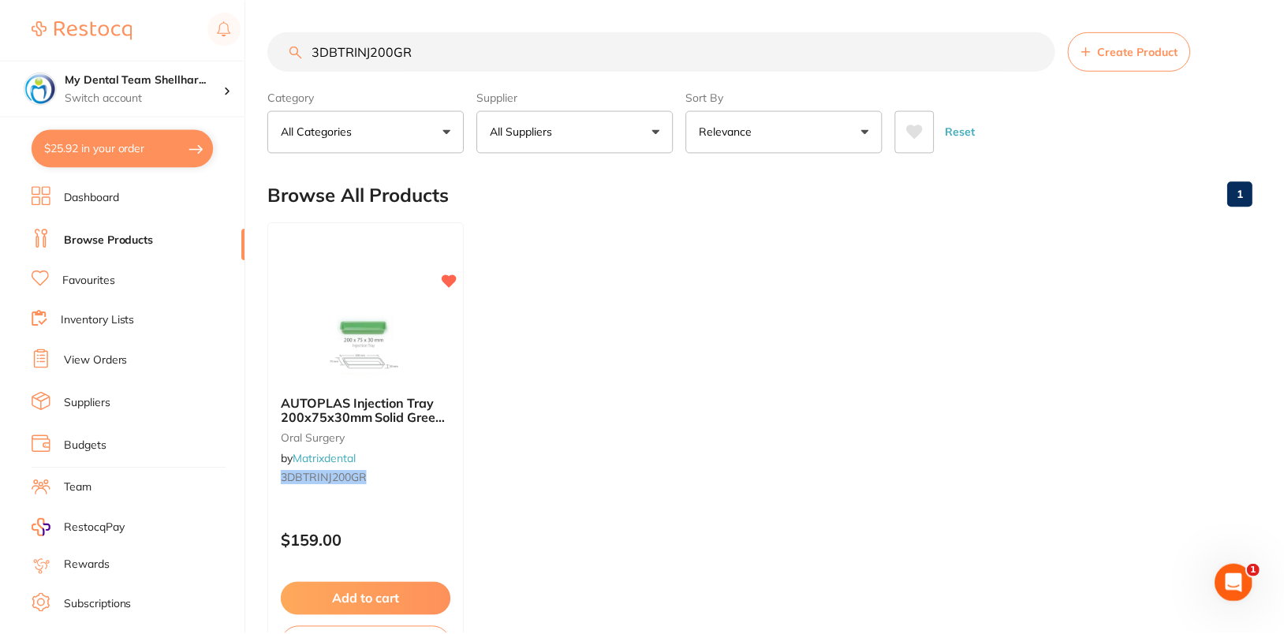
scroll to position [14, 0]
